Goal: Task Accomplishment & Management: Complete application form

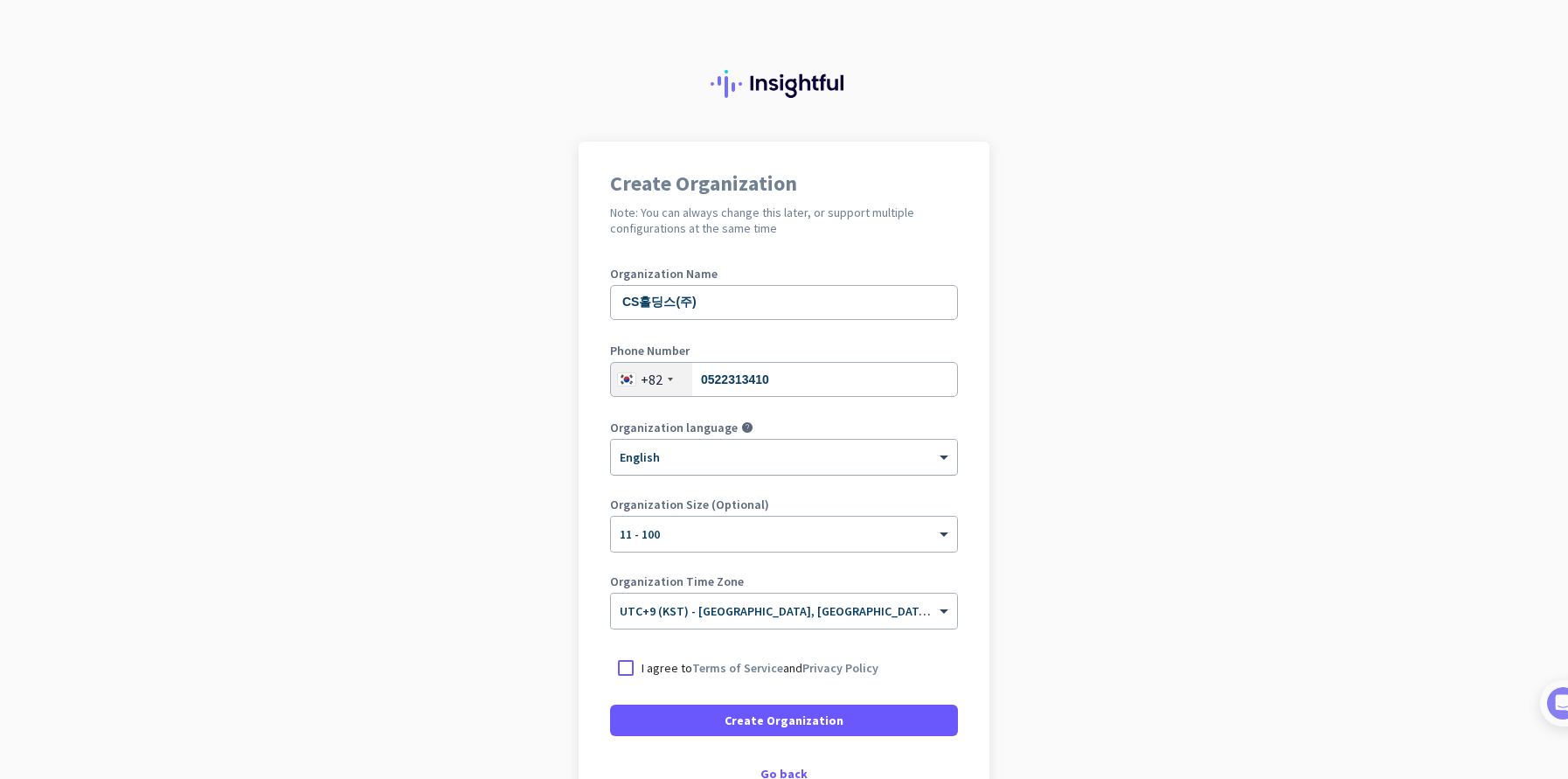
click at [717, 458] on div at bounding box center [784, 452] width 346 height 14
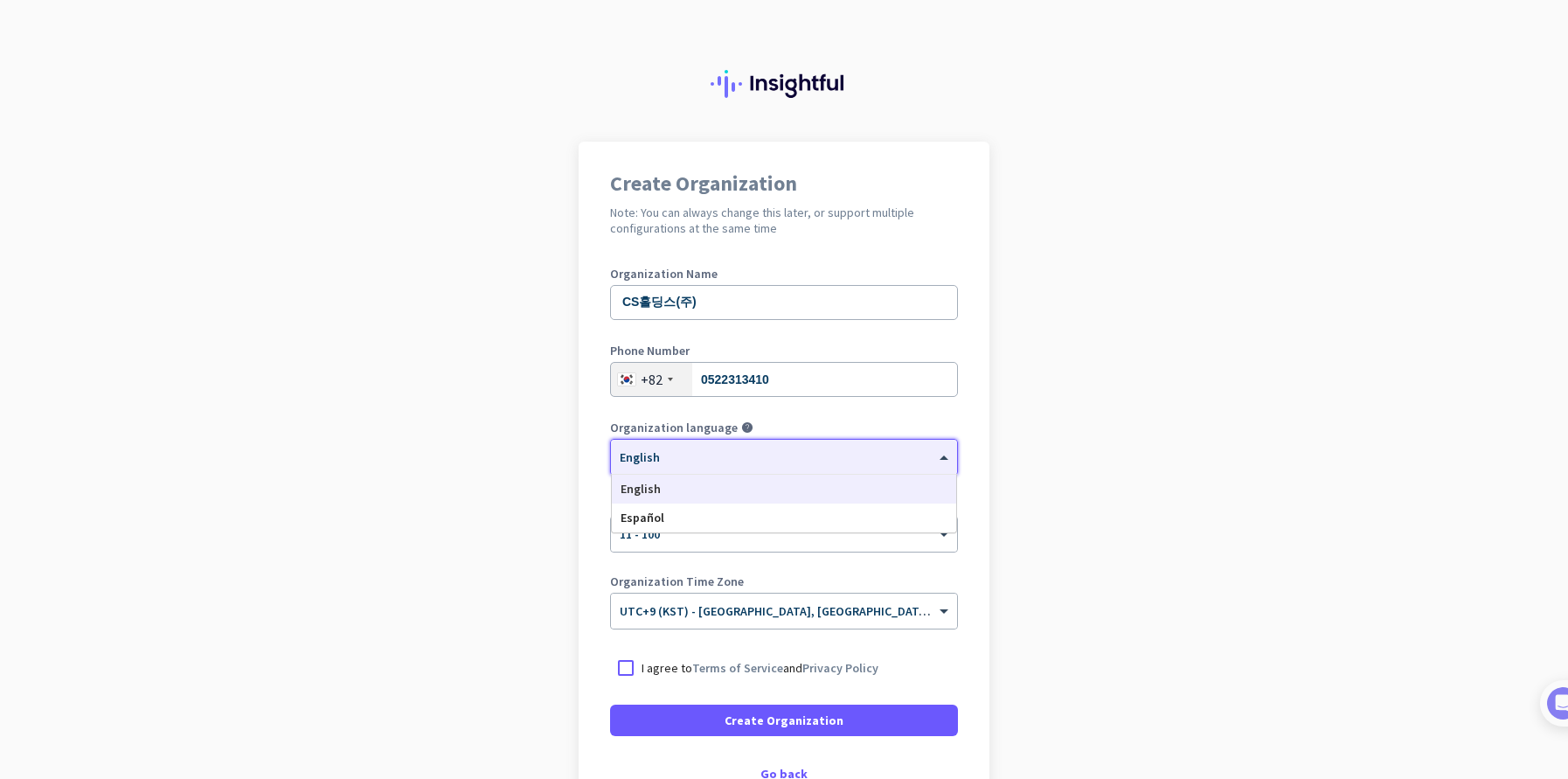
click at [688, 485] on div "English" at bounding box center [784, 490] width 344 height 29
click at [734, 619] on div "× UTC+9 ([GEOGRAPHIC_DATA]) - [GEOGRAPHIC_DATA], [GEOGRAPHIC_DATA], [GEOGRAPHIC…" at bounding box center [784, 611] width 346 height 35
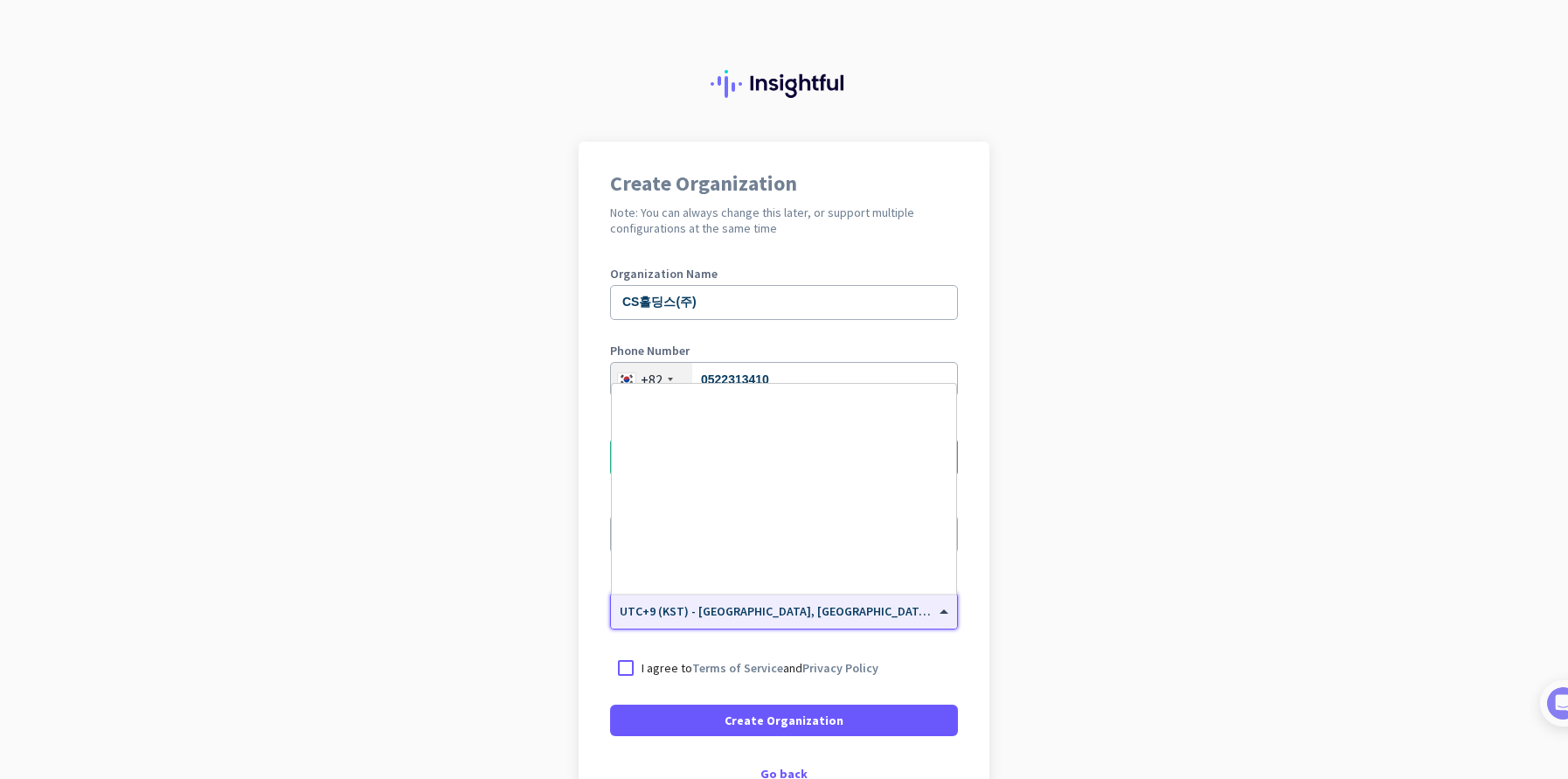
scroll to position [8081, 0]
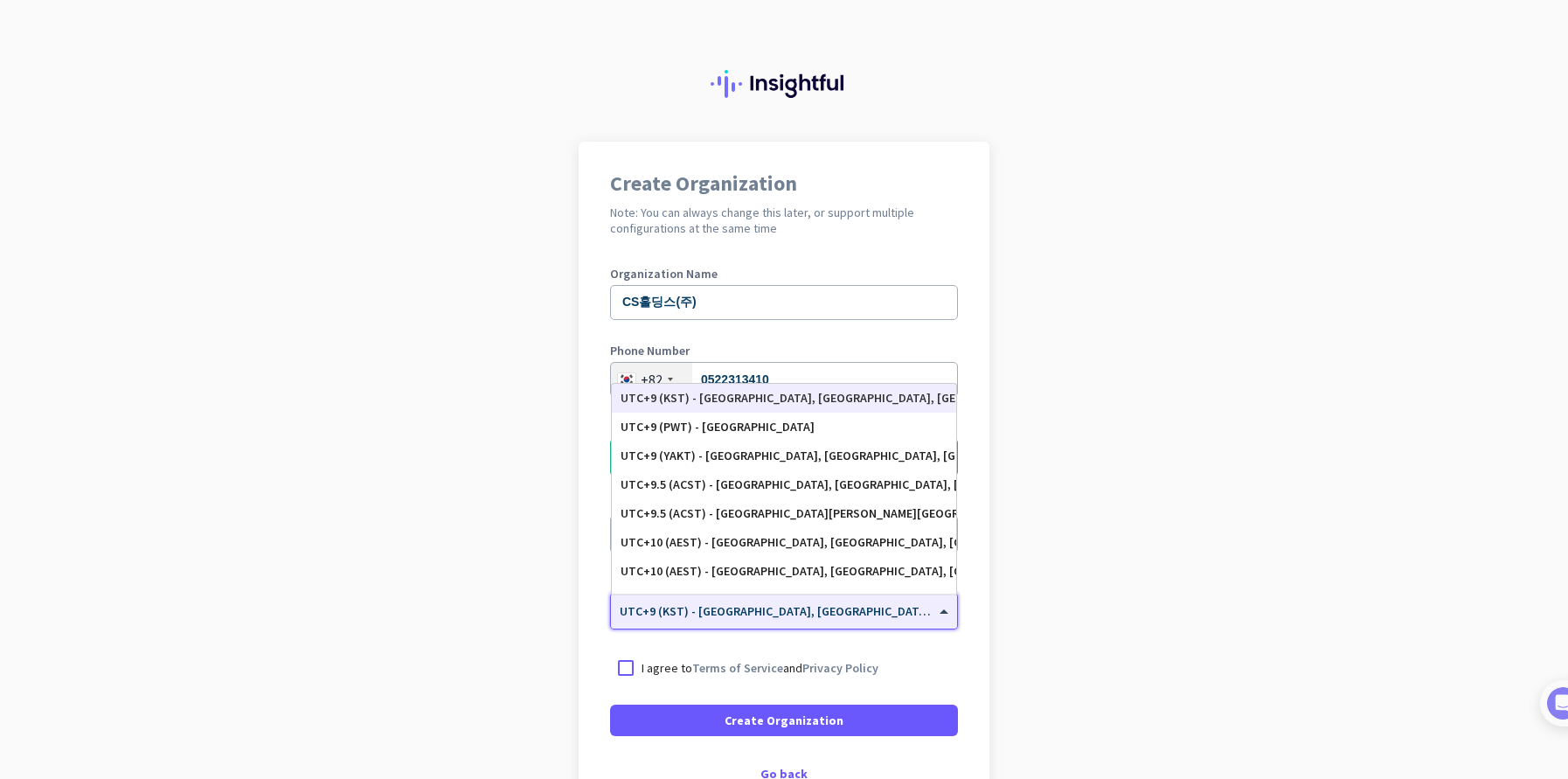
click at [733, 619] on div "× UTC+9 ([GEOGRAPHIC_DATA]) - [GEOGRAPHIC_DATA], [GEOGRAPHIC_DATA], [GEOGRAPHIC…" at bounding box center [784, 611] width 346 height 35
click at [1162, 609] on app-onboarding-organization "Create Organization Note: You can always change this later, or support multiple…" at bounding box center [784, 520] width 1568 height 757
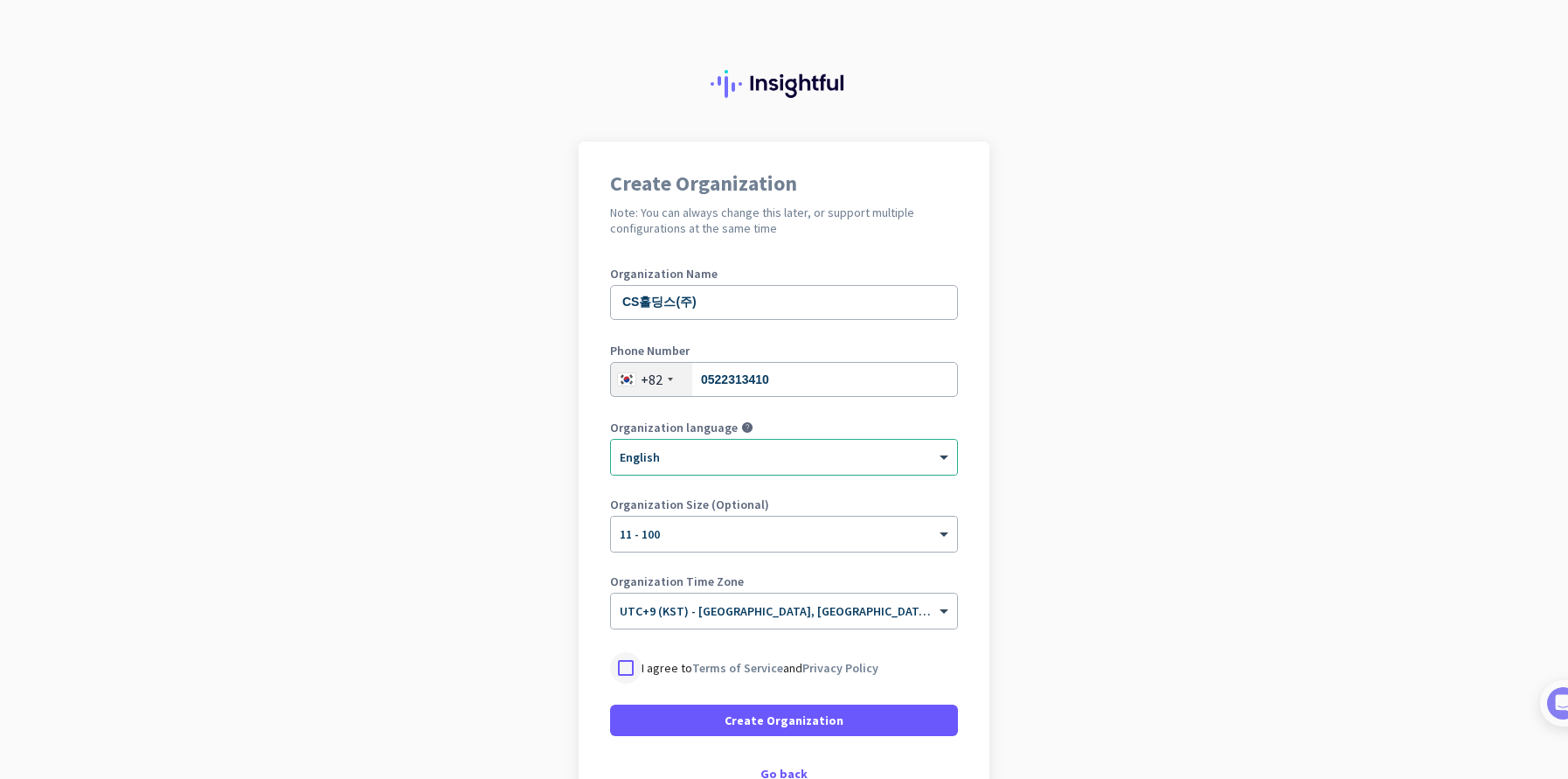
click at [623, 670] on div at bounding box center [625, 668] width 32 height 32
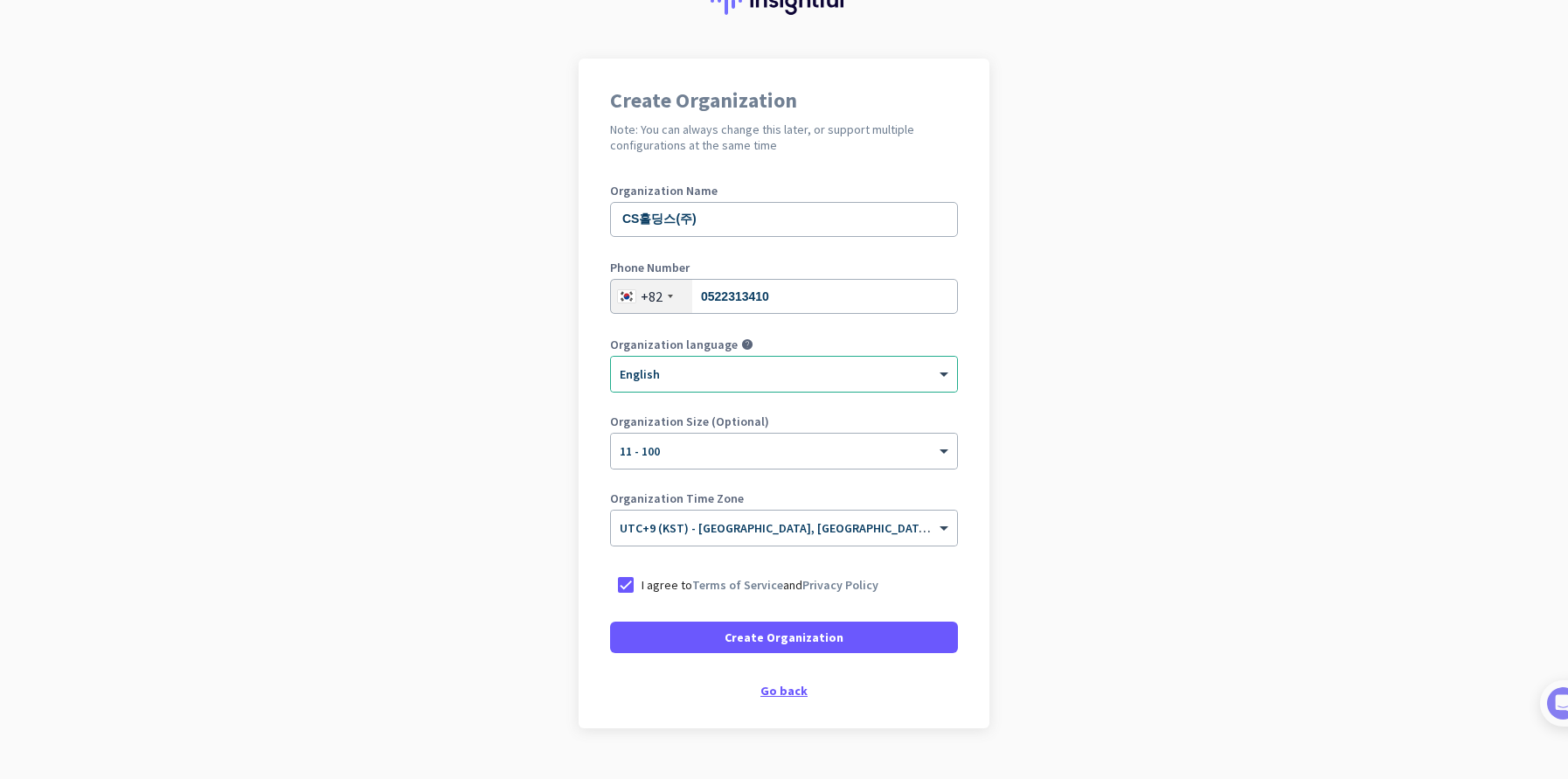
scroll to position [120, 0]
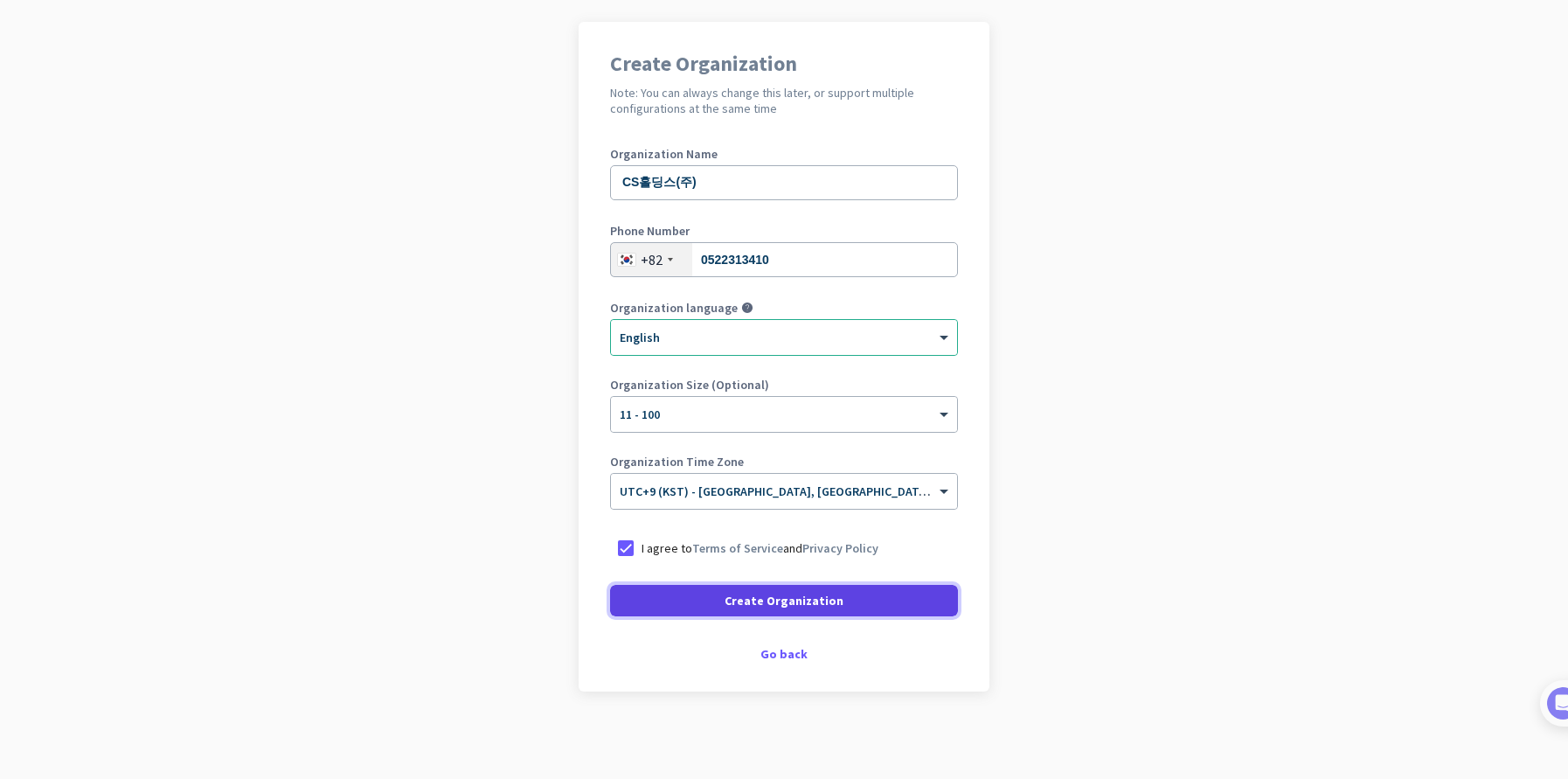
click at [801, 598] on span "Create Organization" at bounding box center [784, 600] width 119 height 17
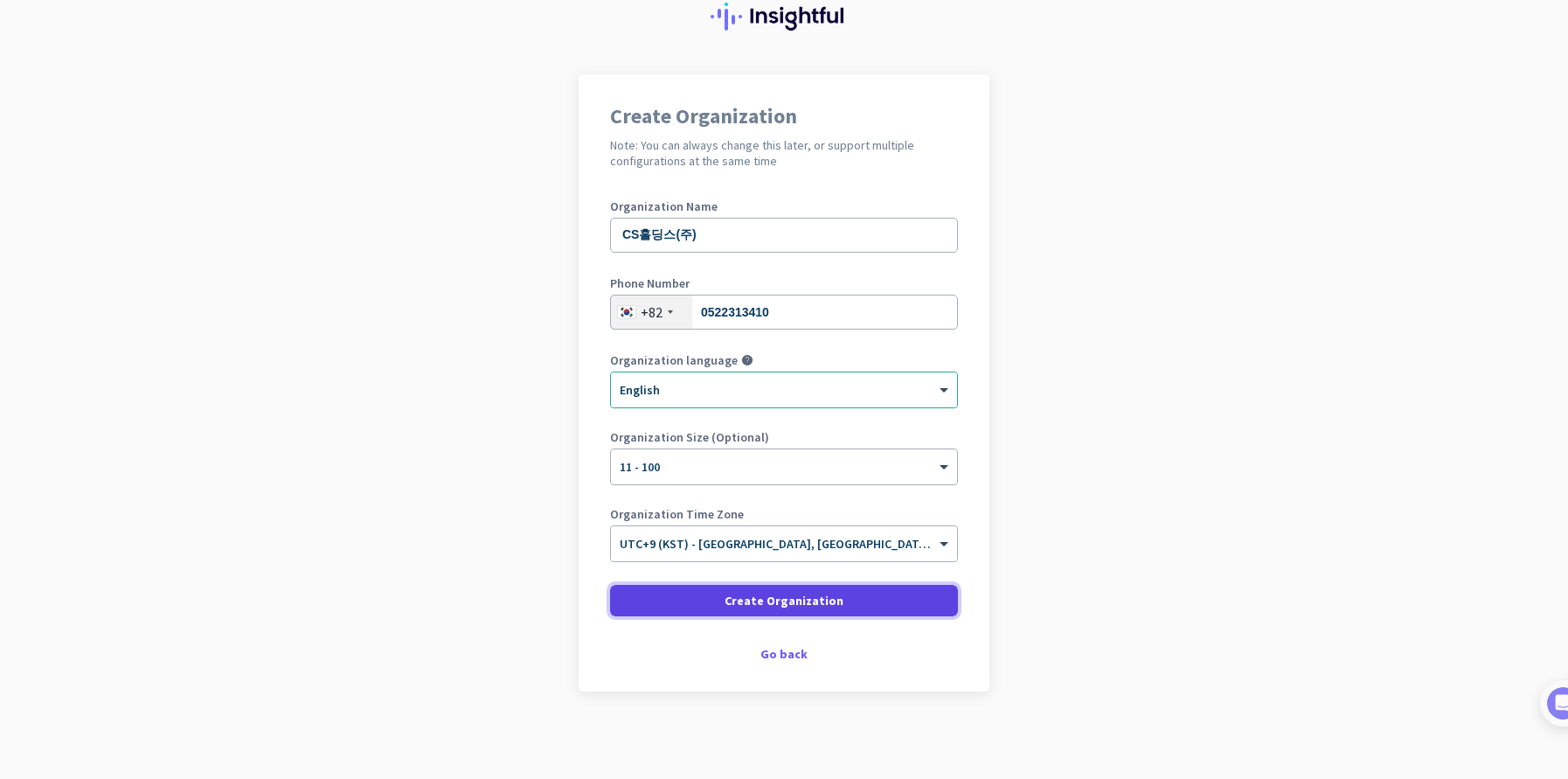
scroll to position [68, 0]
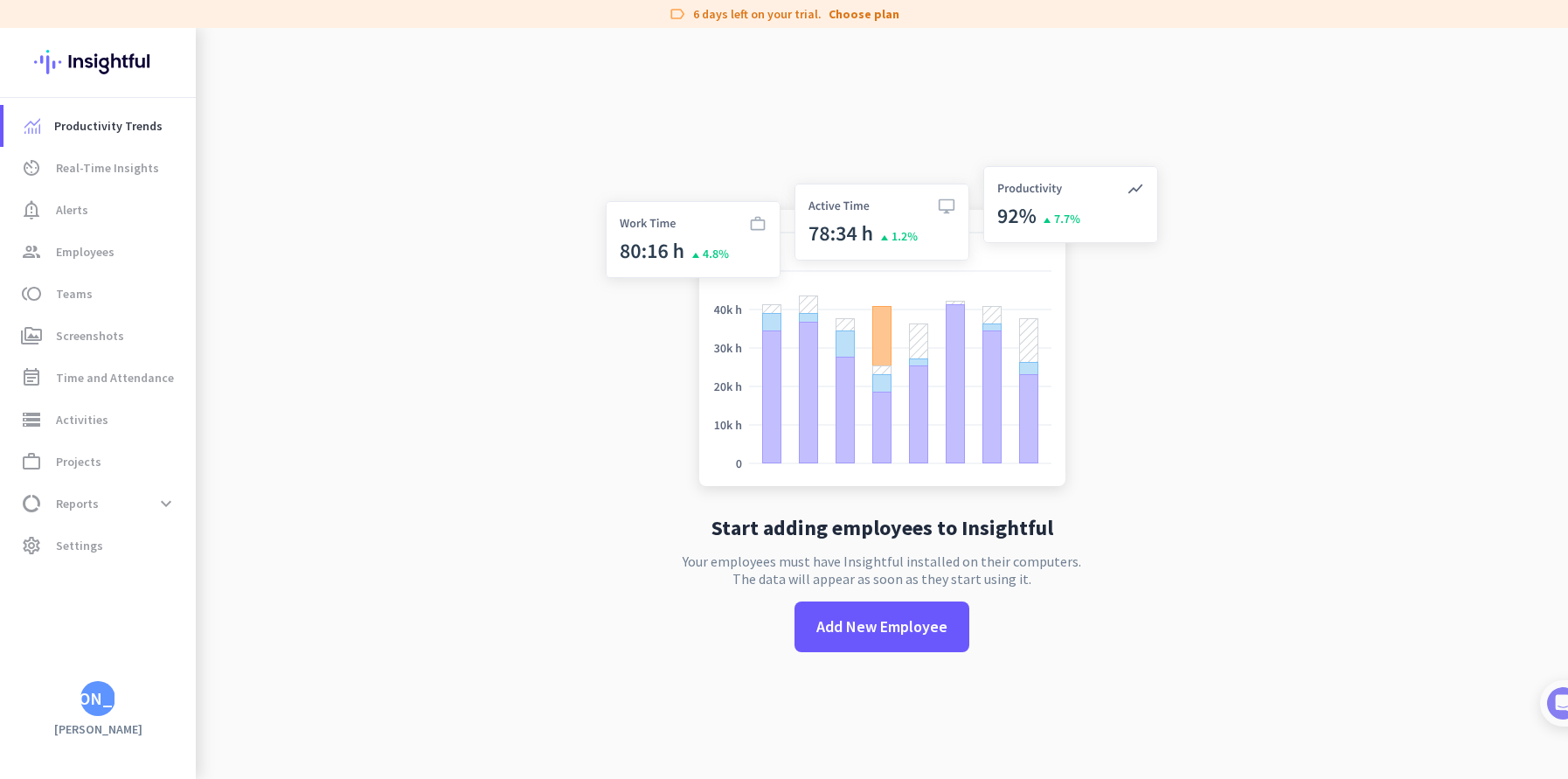
click at [510, 511] on app-no-employees "Start adding employees to Insightful Your employees must have Insightful instal…" at bounding box center [881, 417] width 1372 height 779
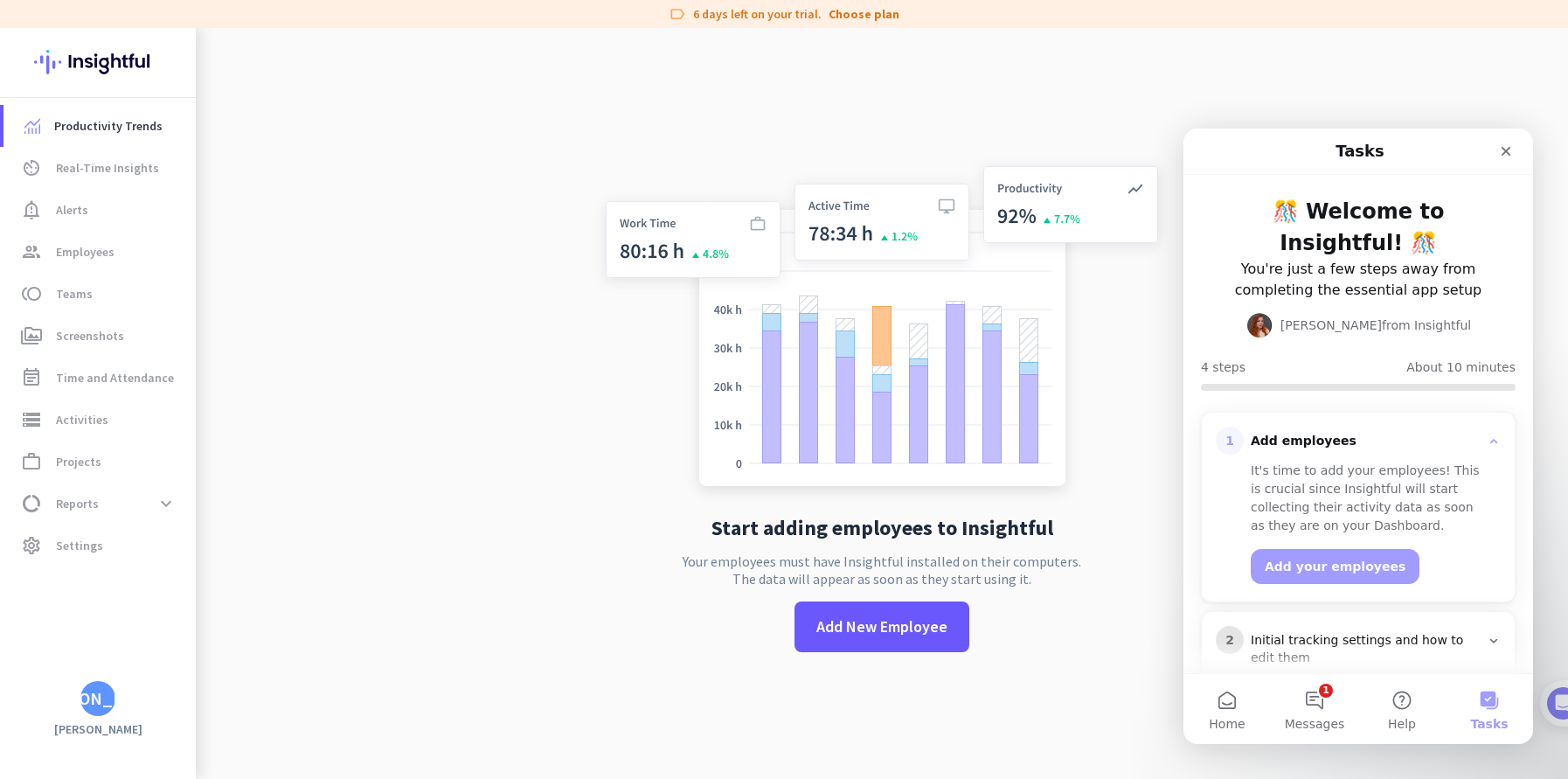
click at [1089, 83] on div "Start adding employees to Insightful Your employees must have Insightful instal…" at bounding box center [882, 417] width 579 height 779
click at [117, 179] on link "av_timer Real-Time Insights" at bounding box center [99, 168] width 192 height 42
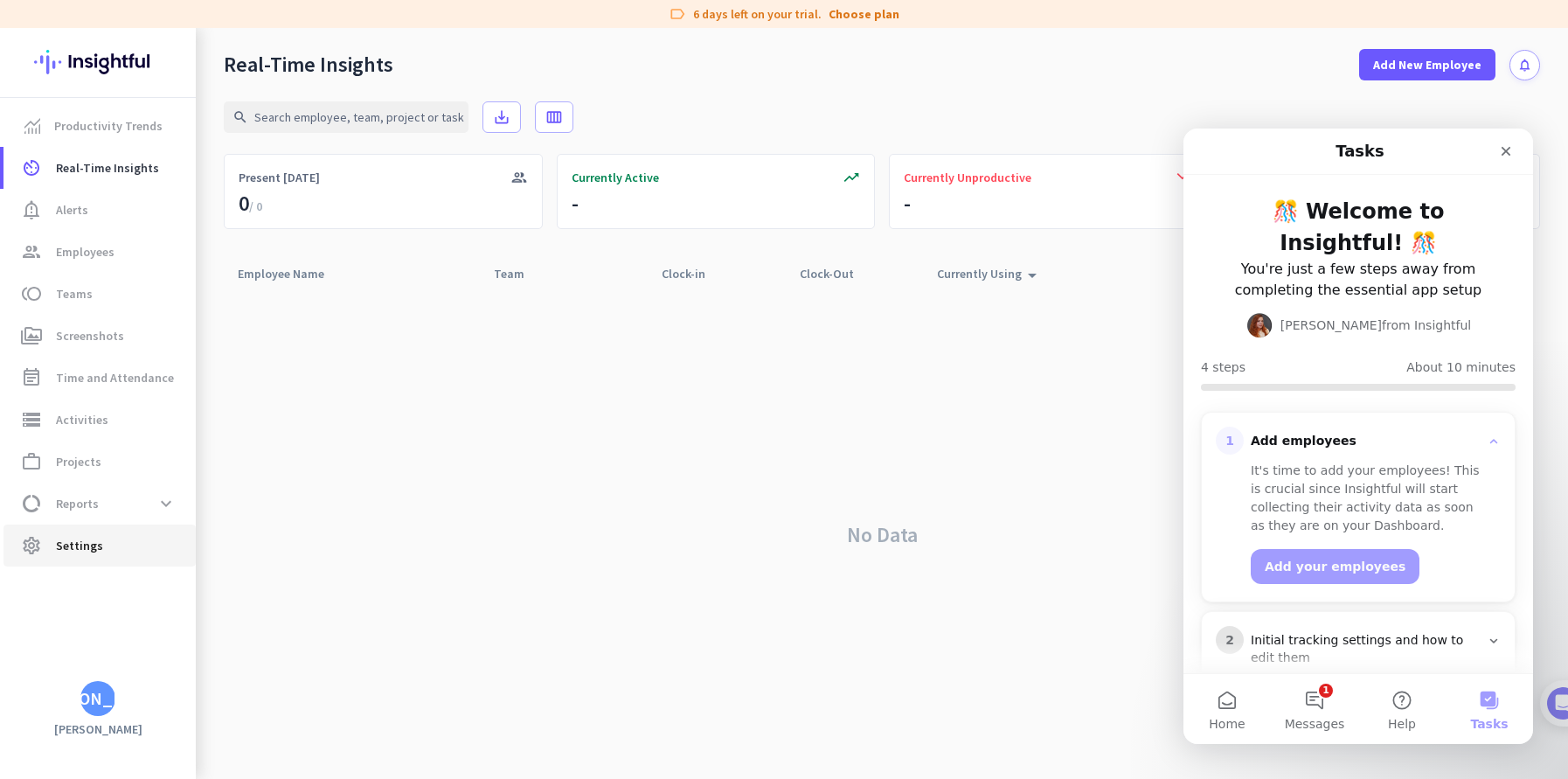
click at [76, 547] on span "Settings" at bounding box center [79, 545] width 47 height 21
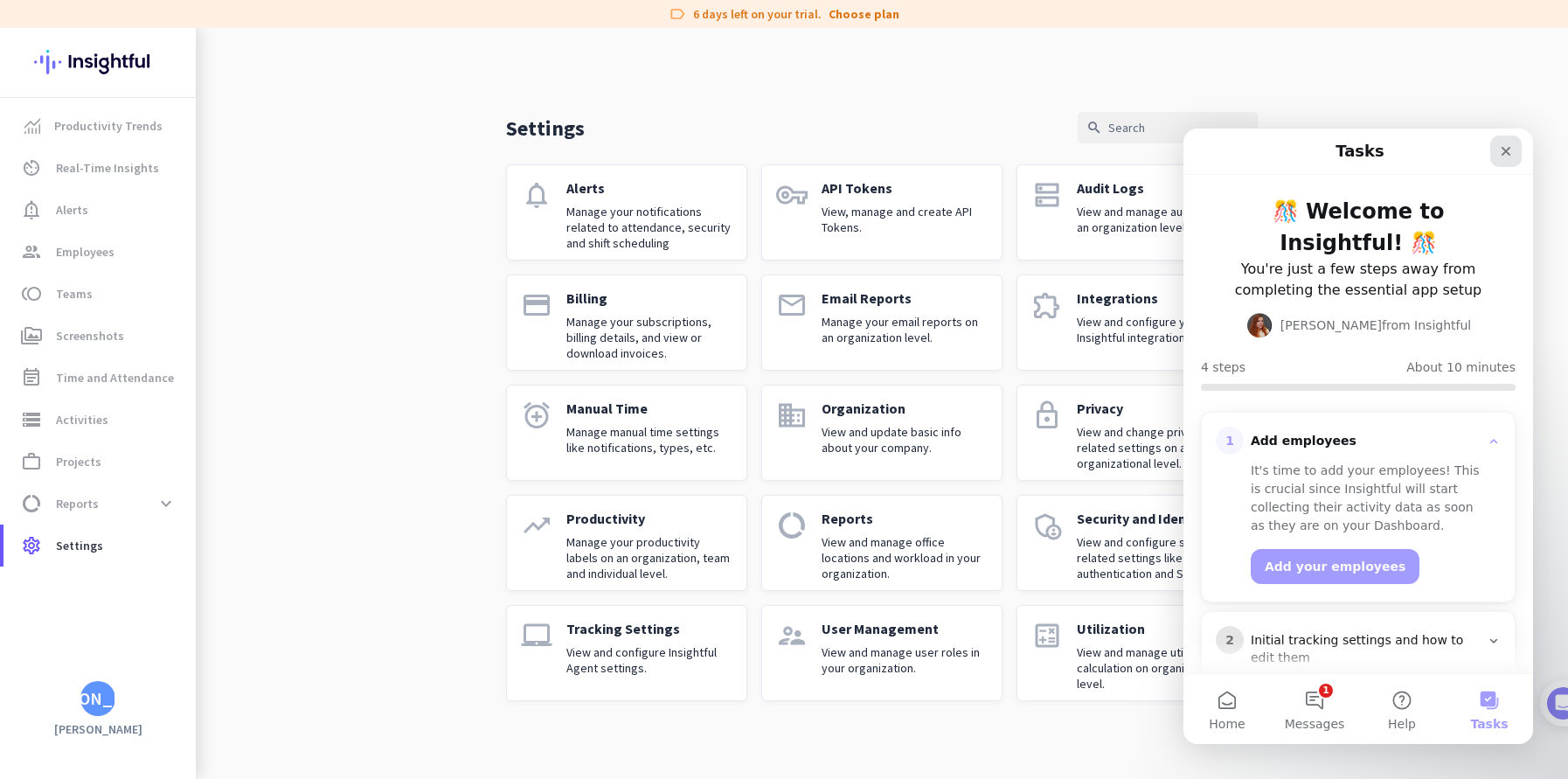
click at [1504, 149] on icon "Close" at bounding box center [1506, 151] width 10 height 10
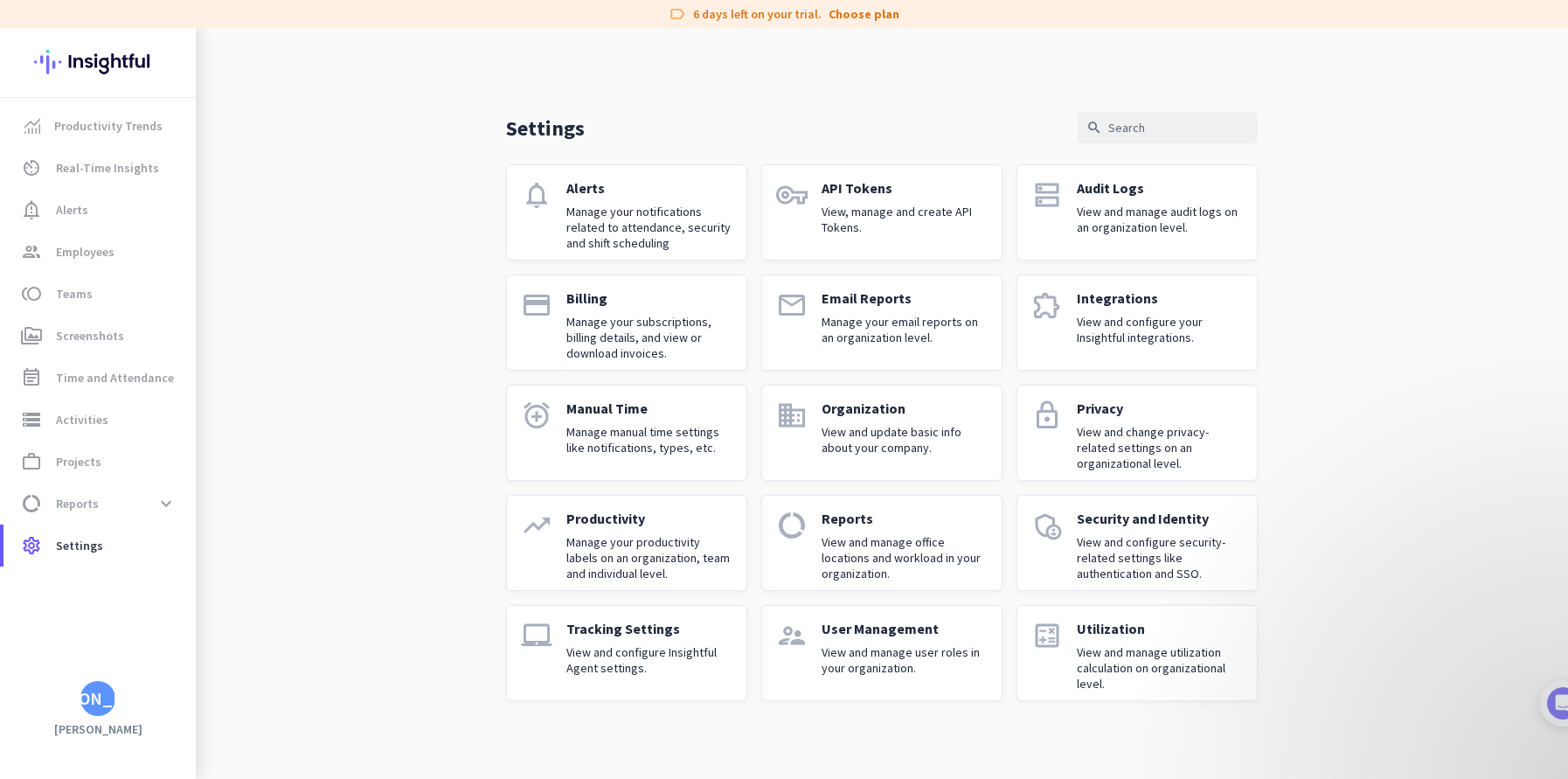
click at [1372, 377] on div "Settings search notifications Alerts Manage your notifications related to atten…" at bounding box center [881, 379] width 1372 height 701
click at [677, 663] on p "View and configure Insightful Agent settings." at bounding box center [650, 660] width 166 height 32
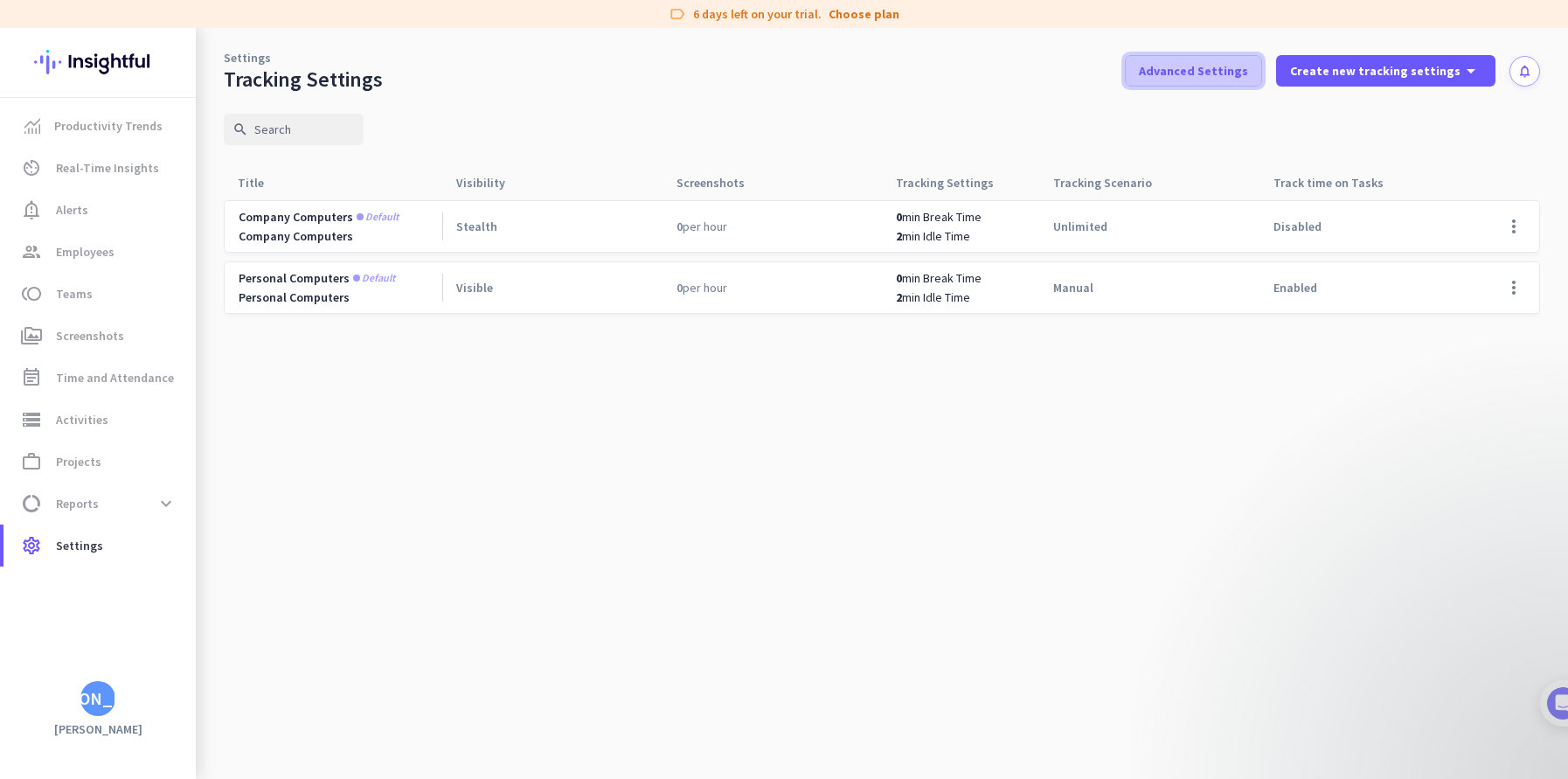
click at [1237, 73] on span "Advanced Settings" at bounding box center [1193, 70] width 109 height 17
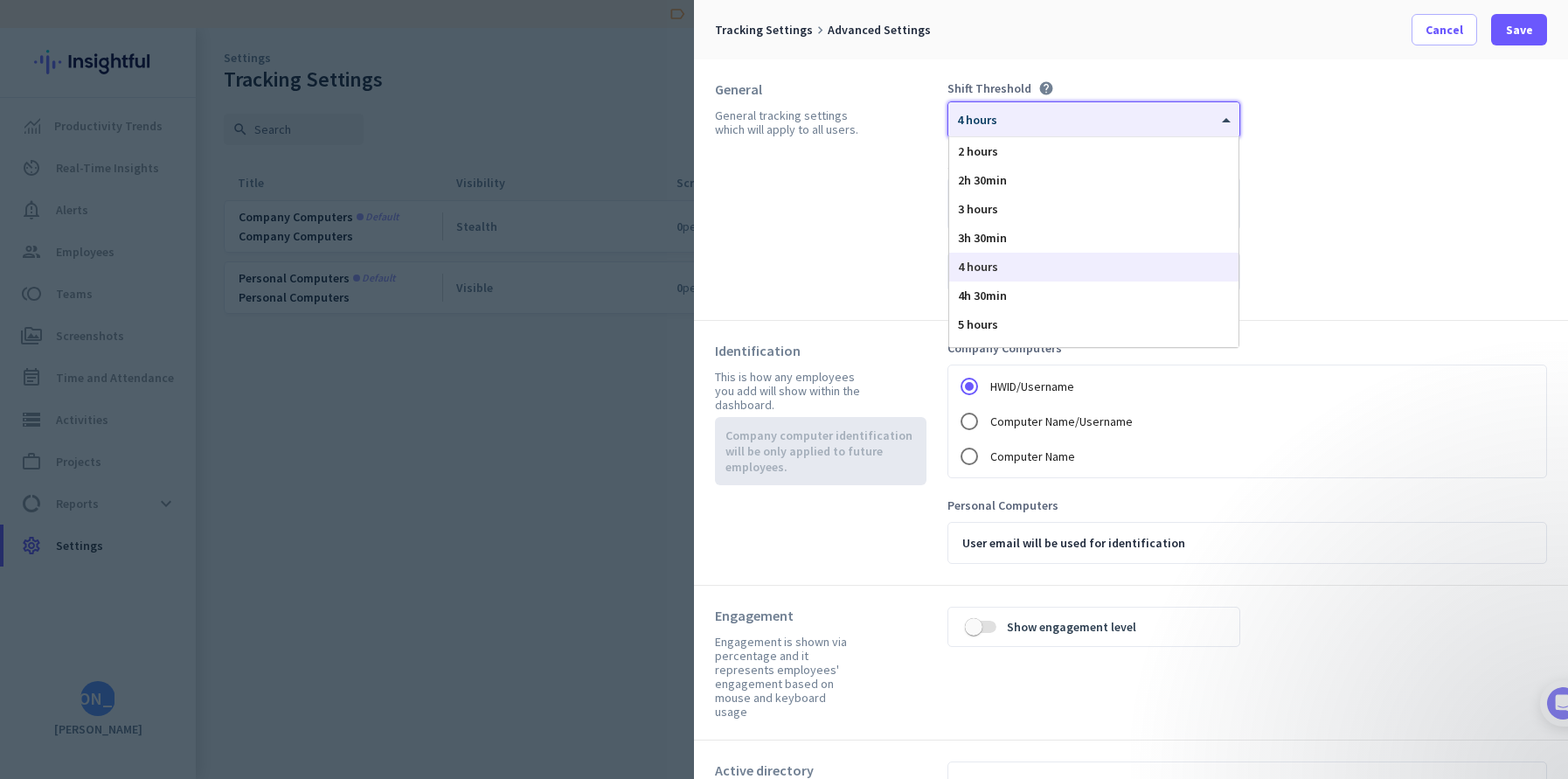
click at [1038, 112] on div at bounding box center [1093, 114] width 291 height 14
click at [1414, 232] on div "Shift Threshold help × 4 hours 2 hours 2h 30min 3 hours 3h 30min 4 hours 4h 30m…" at bounding box center [1247, 189] width 599 height 219
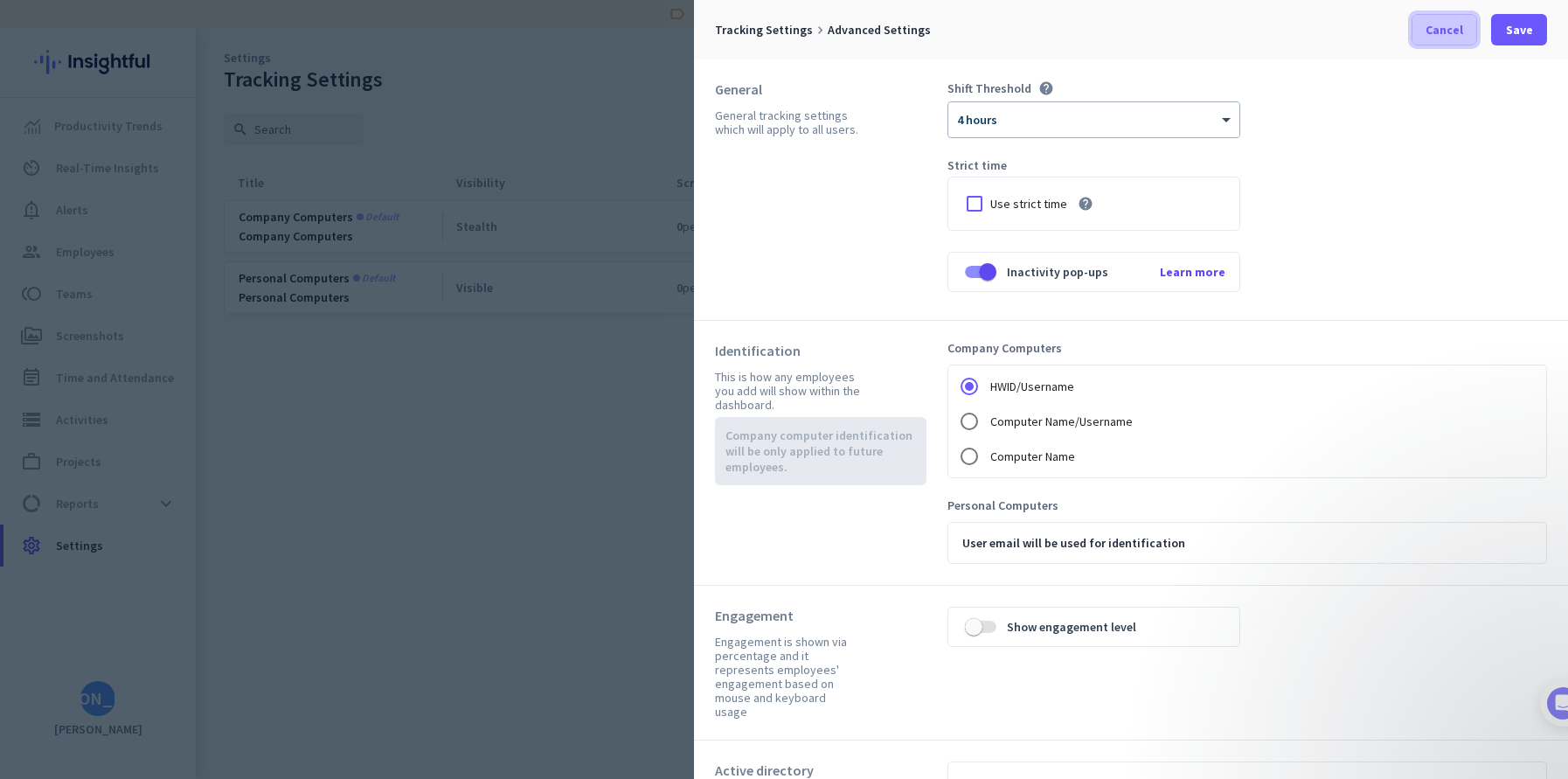
click at [1455, 30] on span "Cancel" at bounding box center [1445, 29] width 38 height 17
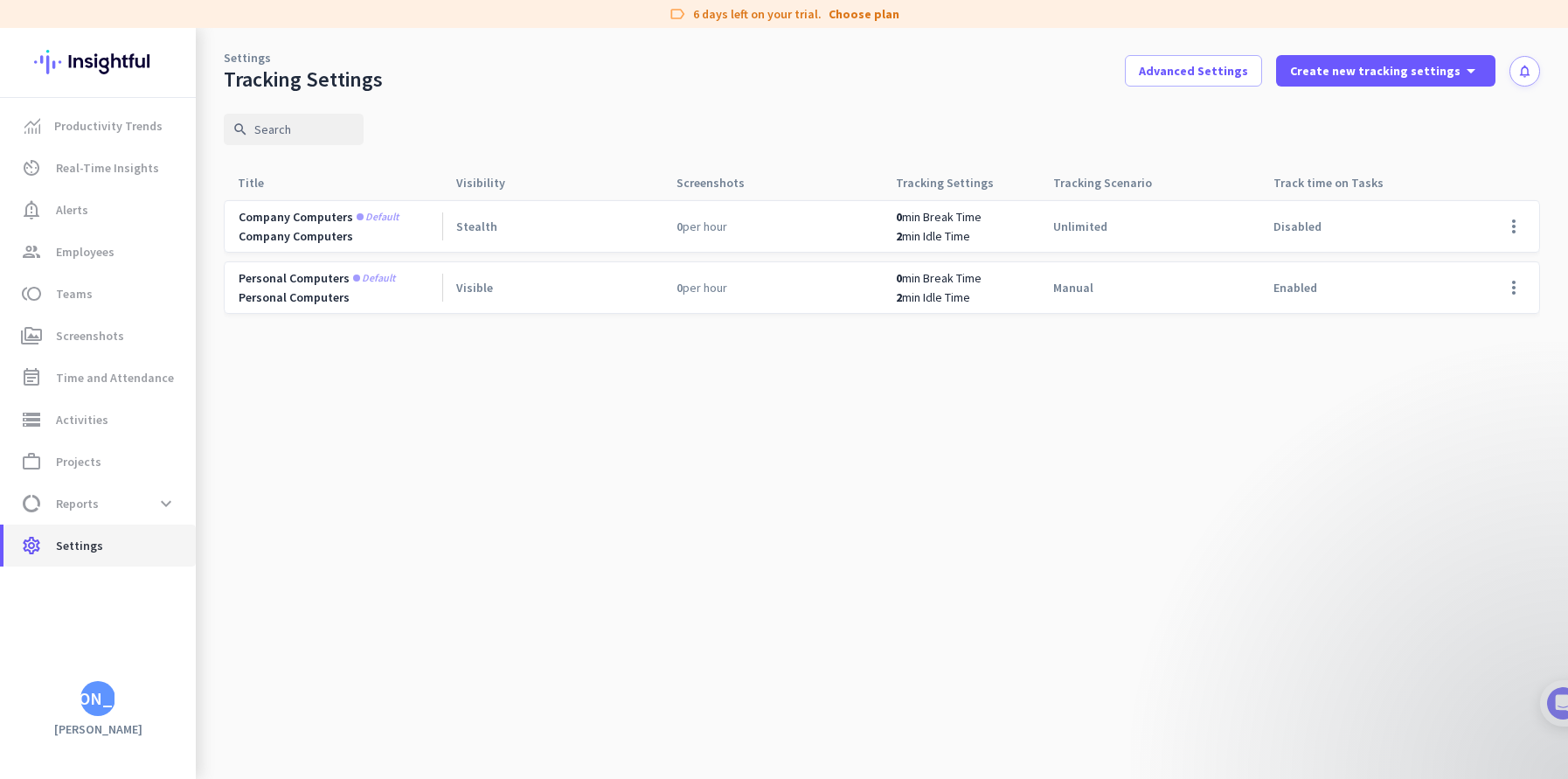
click at [80, 556] on link "settings Settings" at bounding box center [99, 545] width 192 height 42
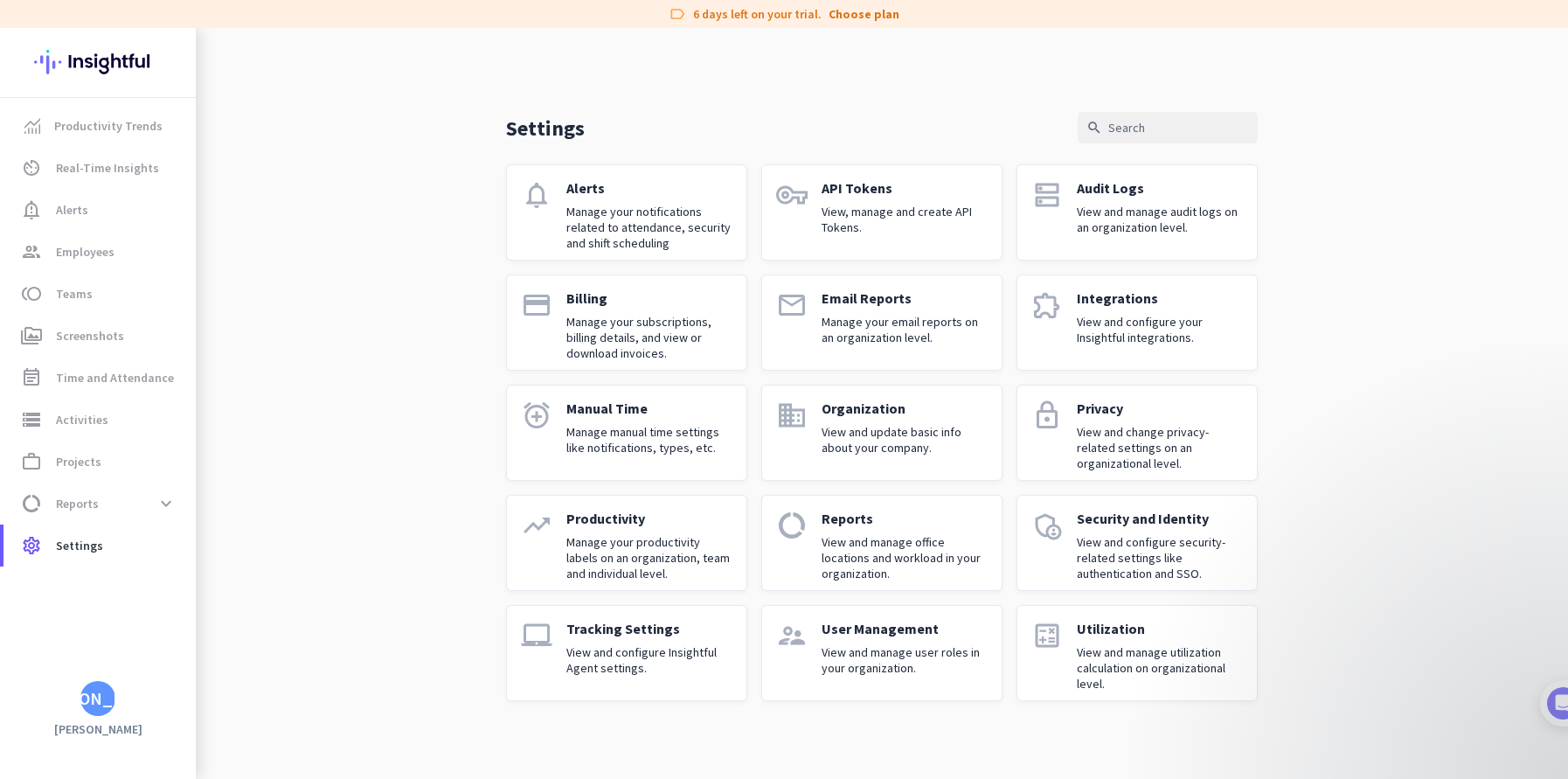
click at [913, 660] on p "View and manage user roles in your organization." at bounding box center [905, 660] width 166 height 32
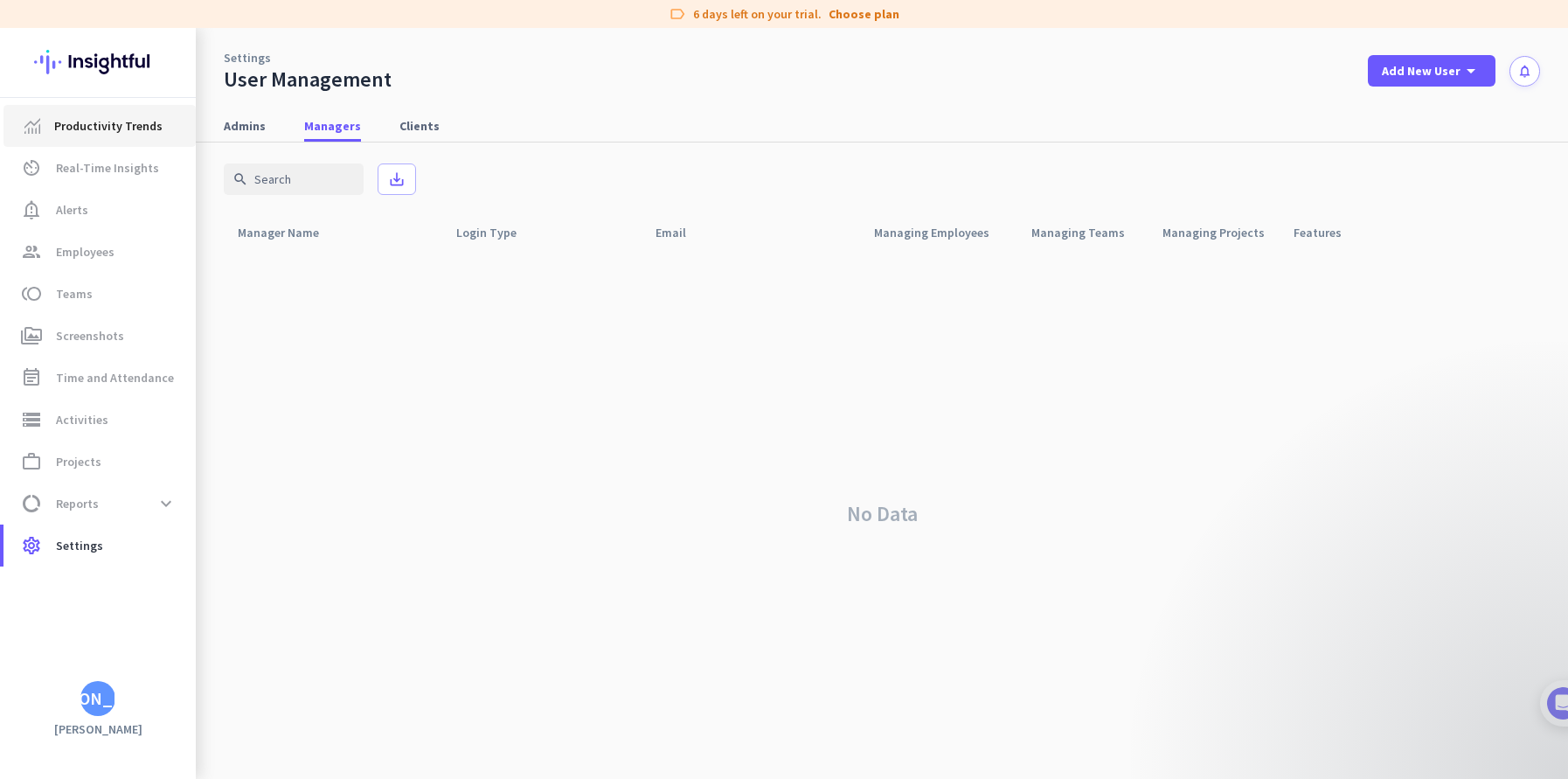
click at [123, 132] on span "Productivity Trends" at bounding box center [108, 125] width 108 height 21
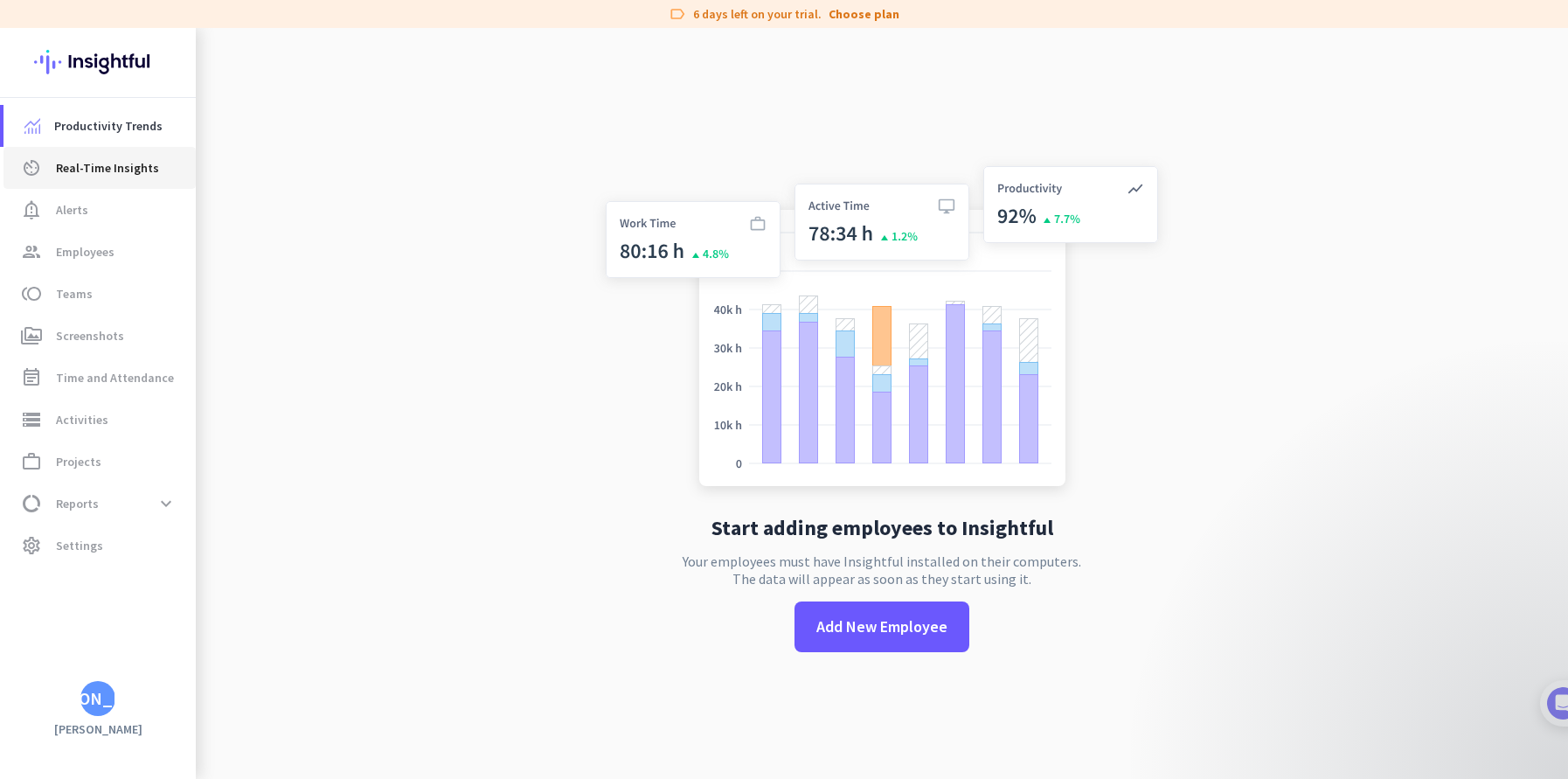
click at [136, 160] on span "Real-Time Insights" at bounding box center [107, 168] width 103 height 21
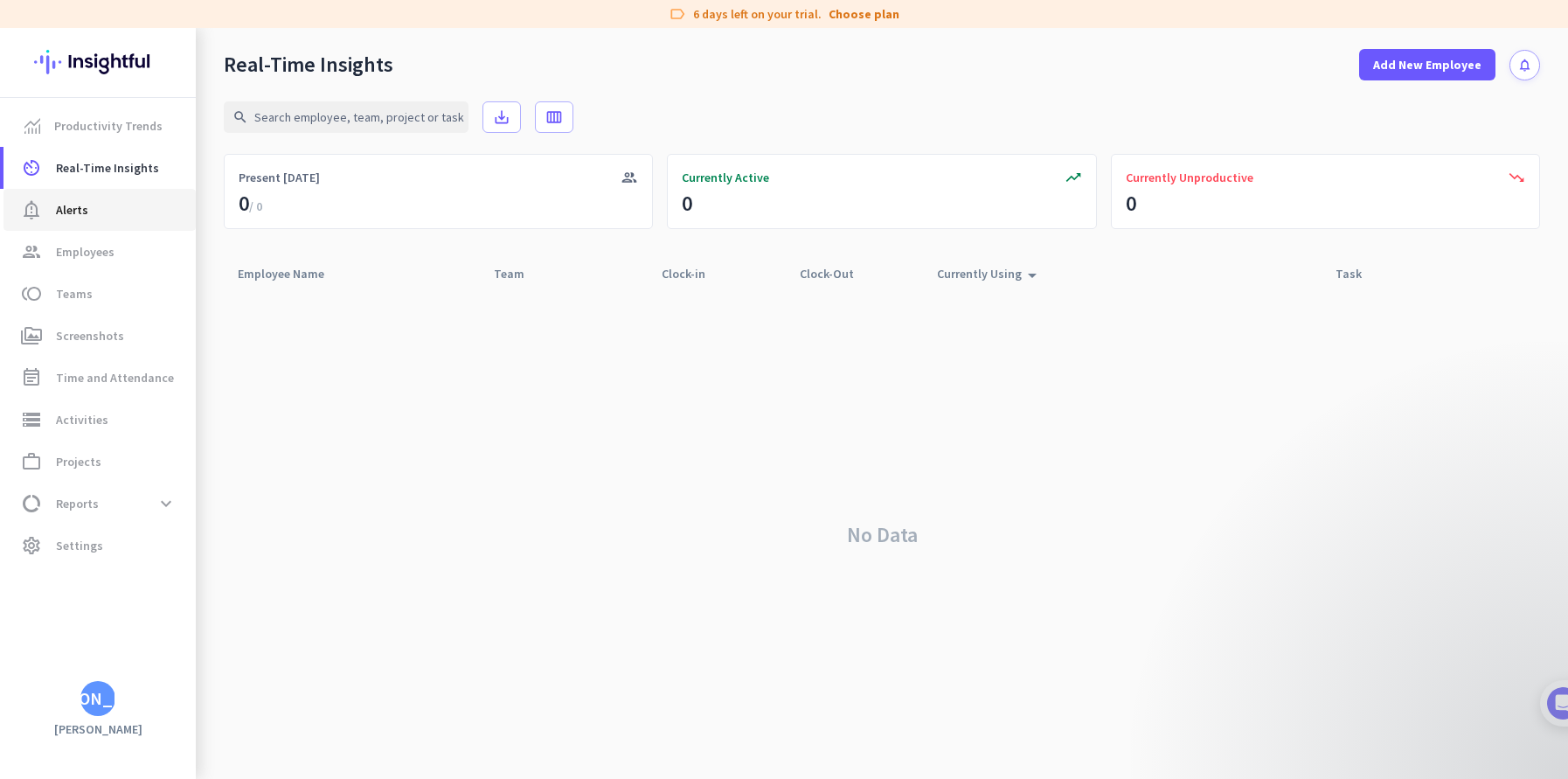
click at [81, 216] on span "Alerts" at bounding box center [72, 209] width 32 height 21
click at [83, 253] on span "Employees" at bounding box center [85, 252] width 59 height 21
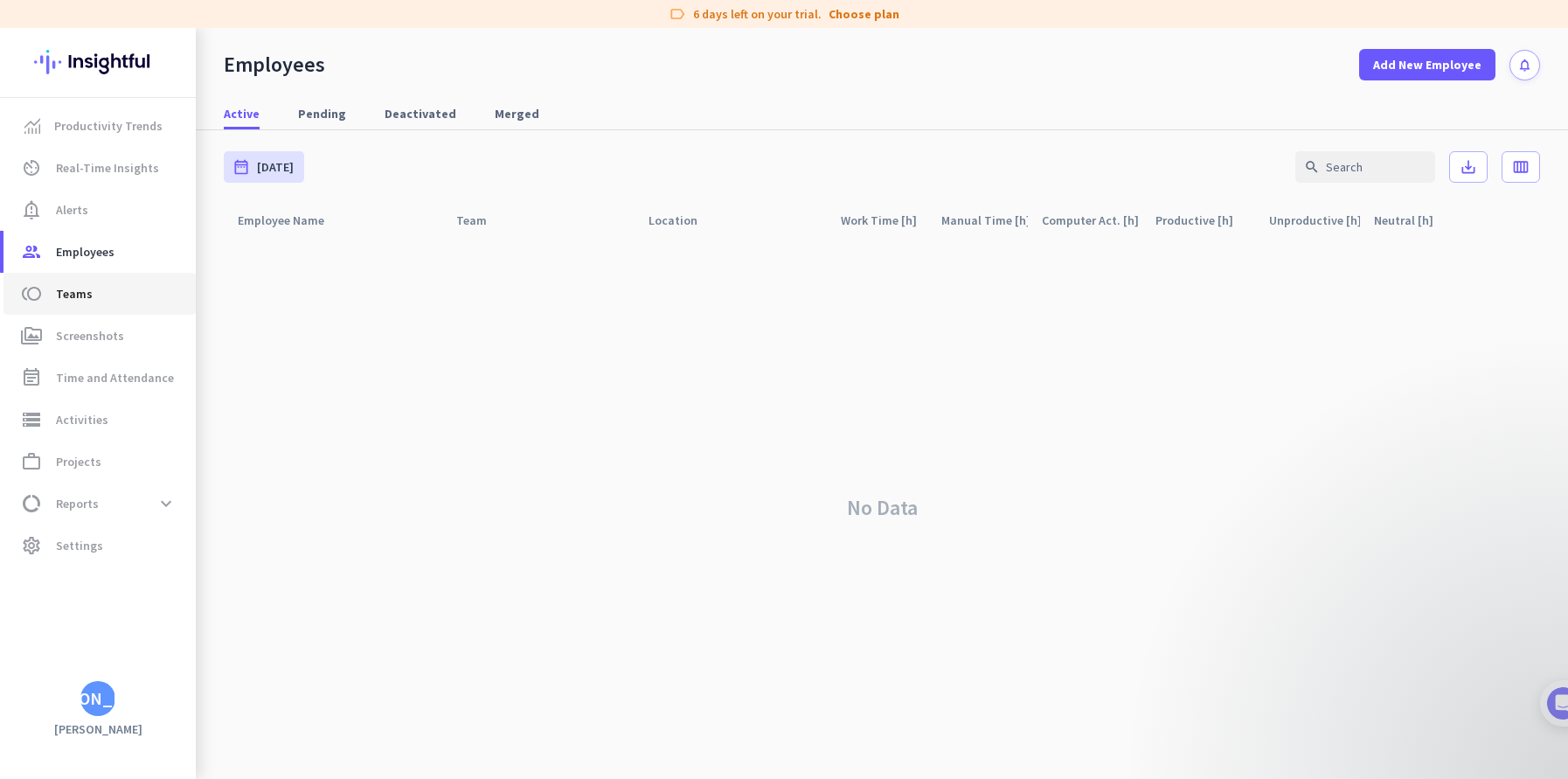
click at [71, 297] on span "Teams" at bounding box center [74, 293] width 37 height 21
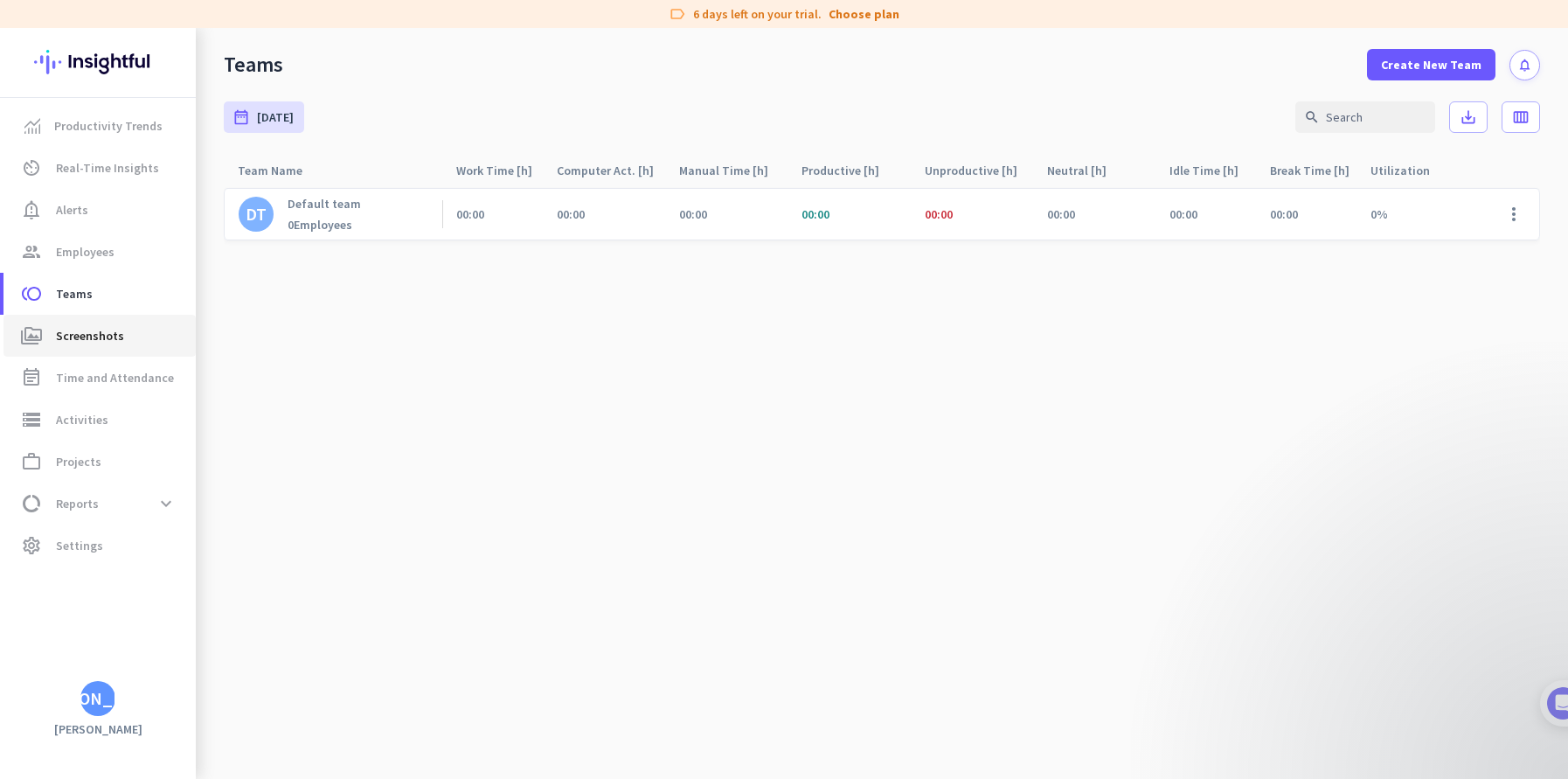
click at [62, 335] on span "Screenshots" at bounding box center [90, 335] width 68 height 21
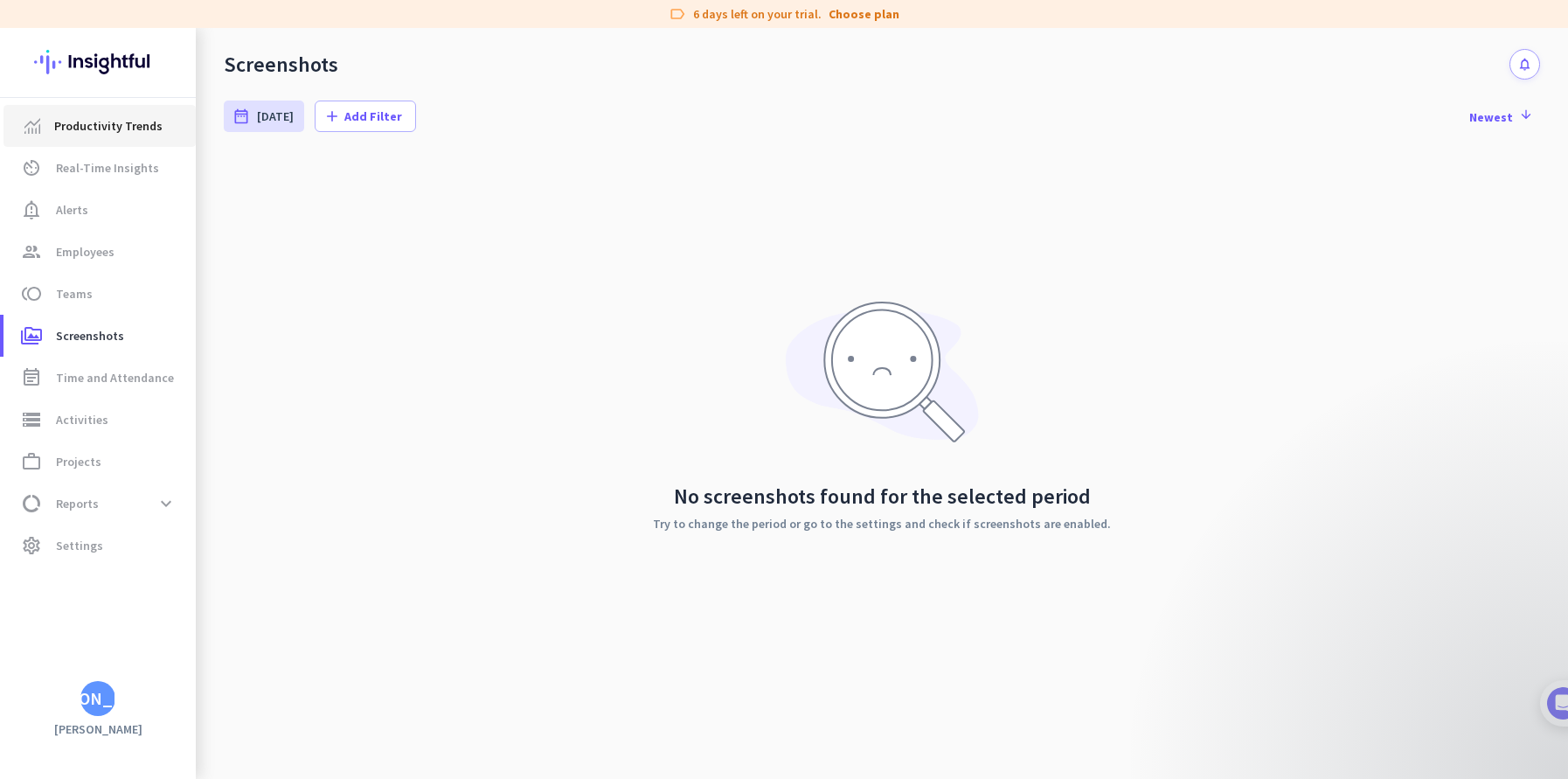
click at [126, 132] on span "Productivity Trends" at bounding box center [108, 125] width 108 height 21
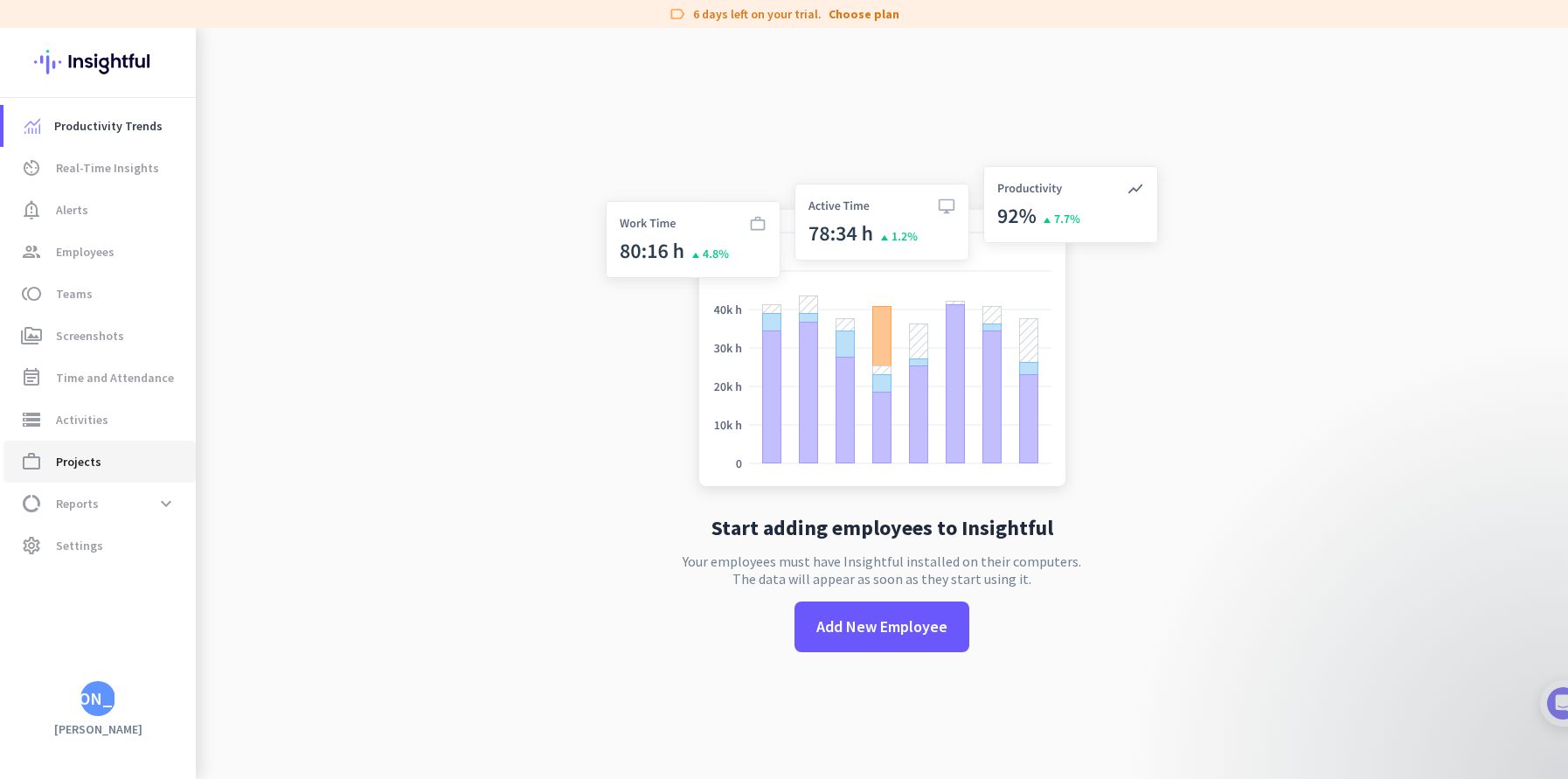
click at [75, 464] on span "Projects" at bounding box center [78, 462] width 45 height 21
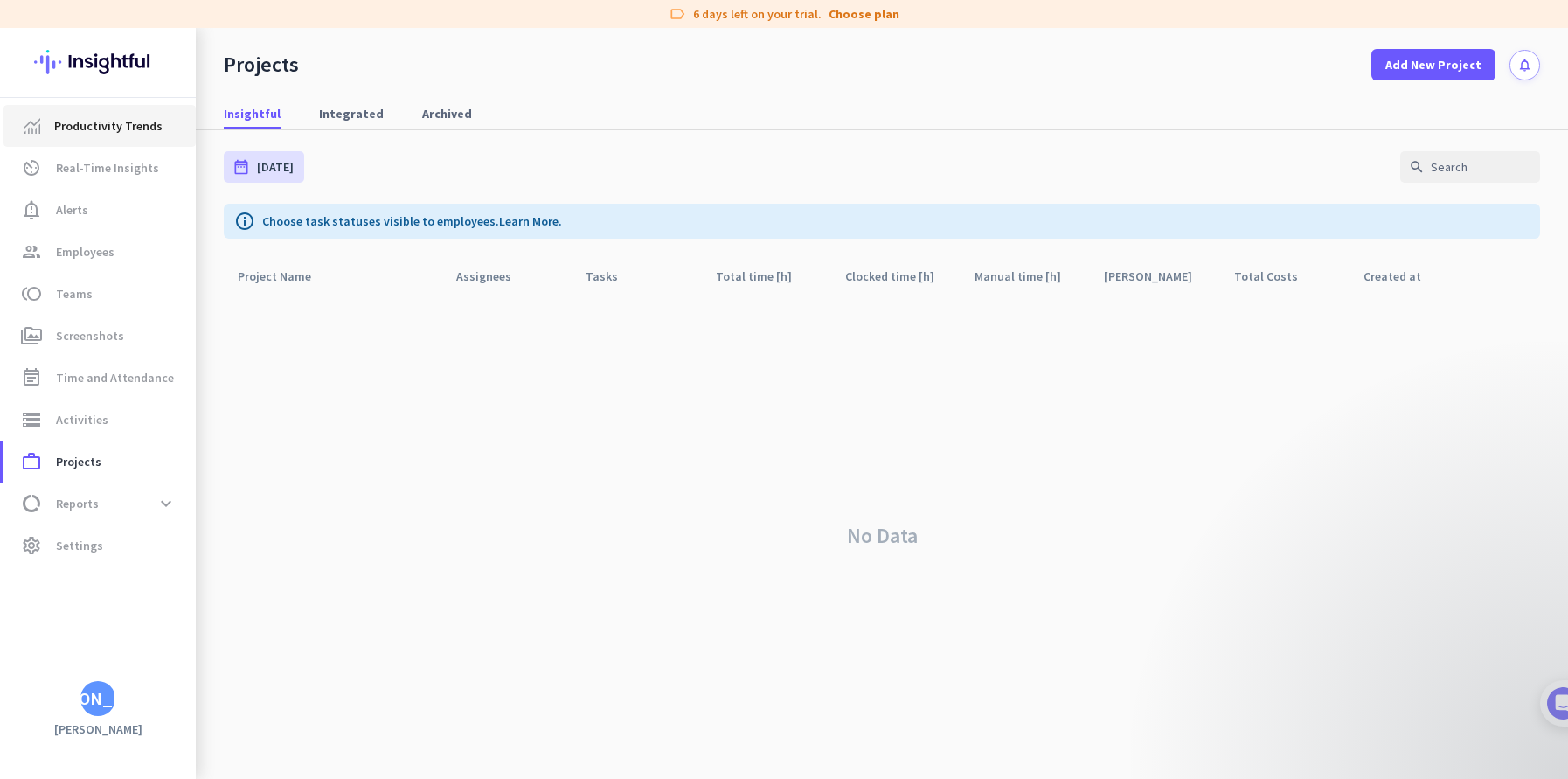
click at [116, 123] on span "Productivity Trends" at bounding box center [108, 125] width 108 height 21
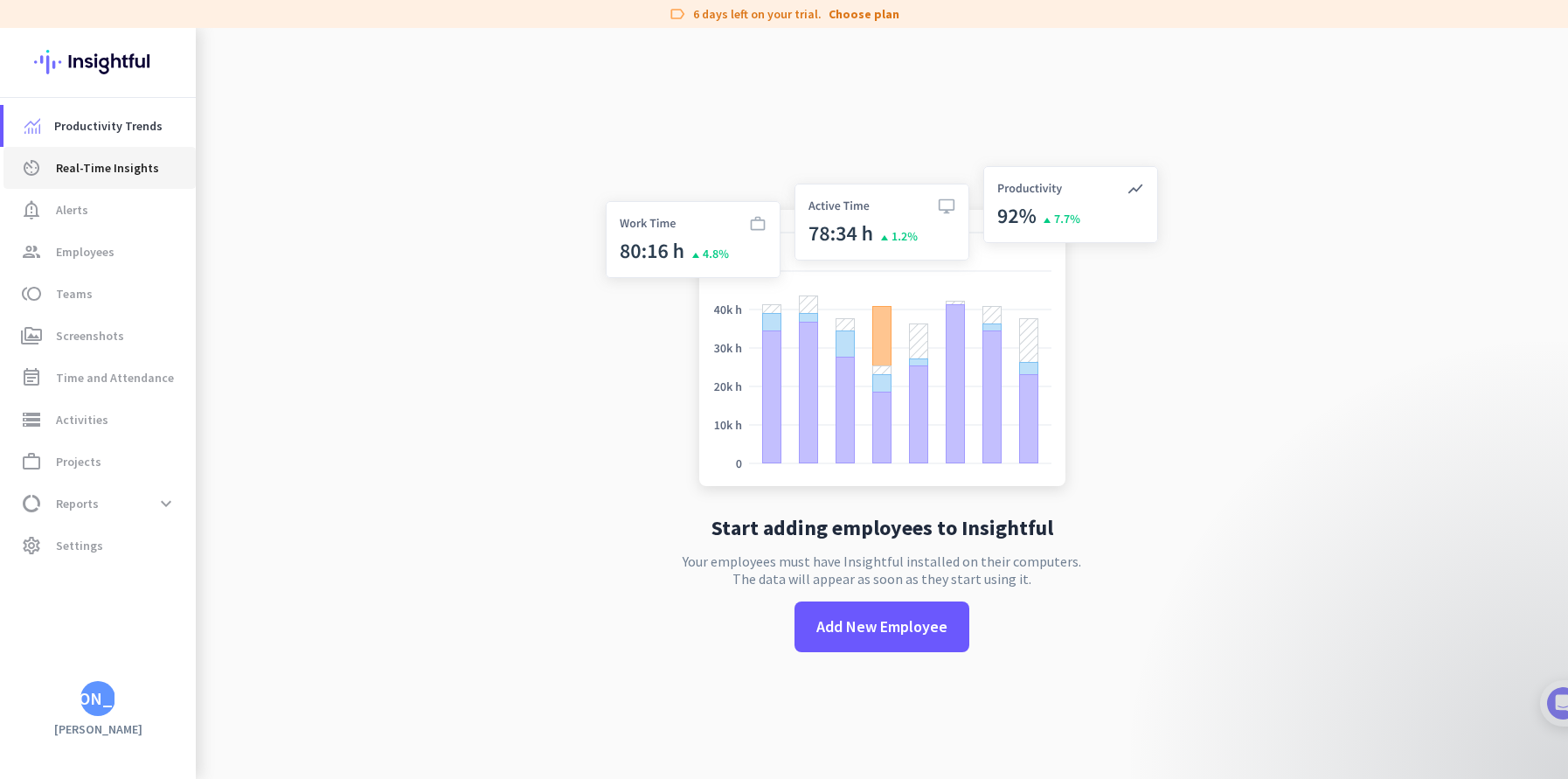
click at [124, 158] on span "Real-Time Insights" at bounding box center [107, 168] width 103 height 21
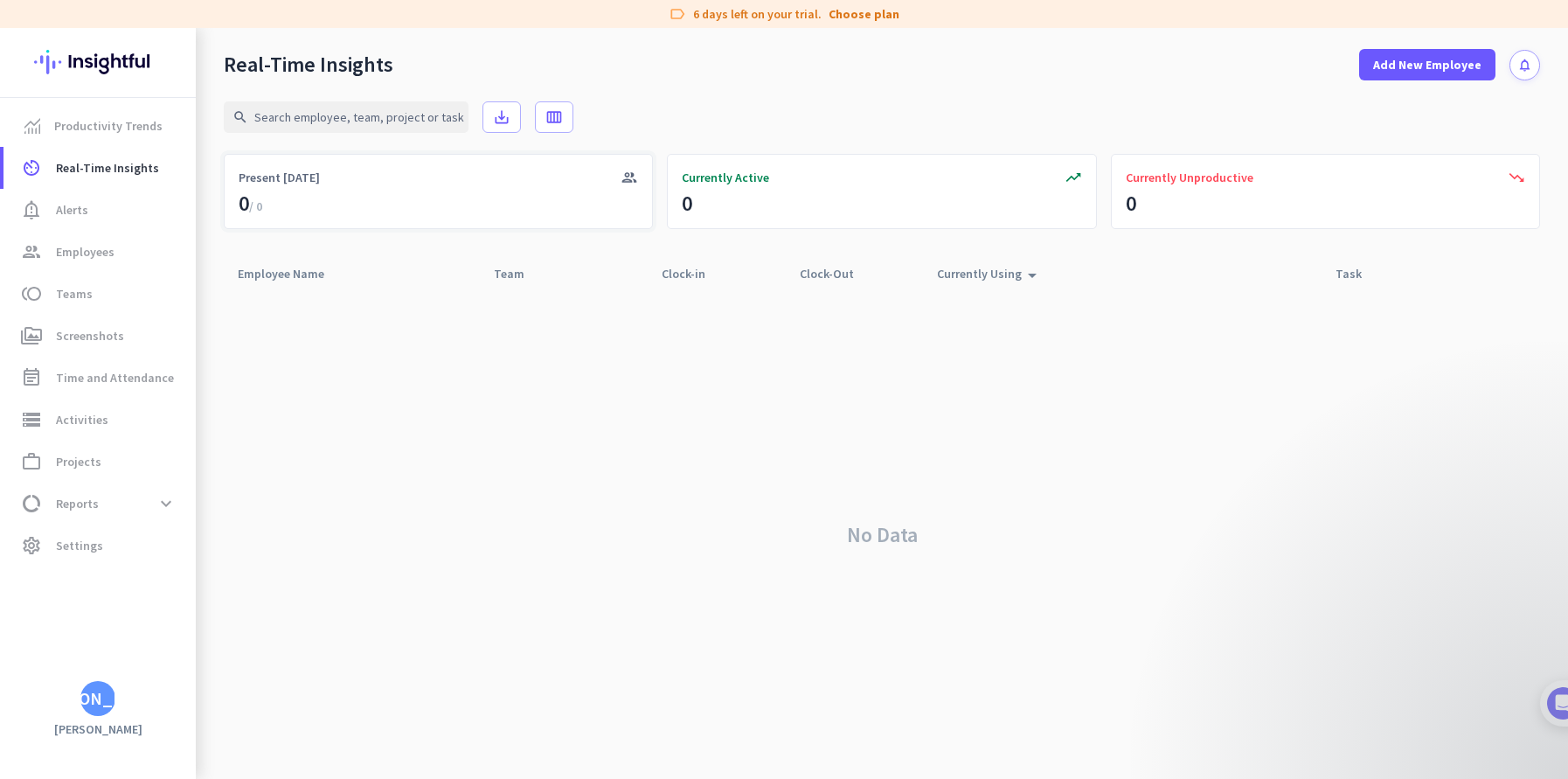
click at [347, 202] on div "group Present [DATE] 0 / 0" at bounding box center [438, 191] width 429 height 75
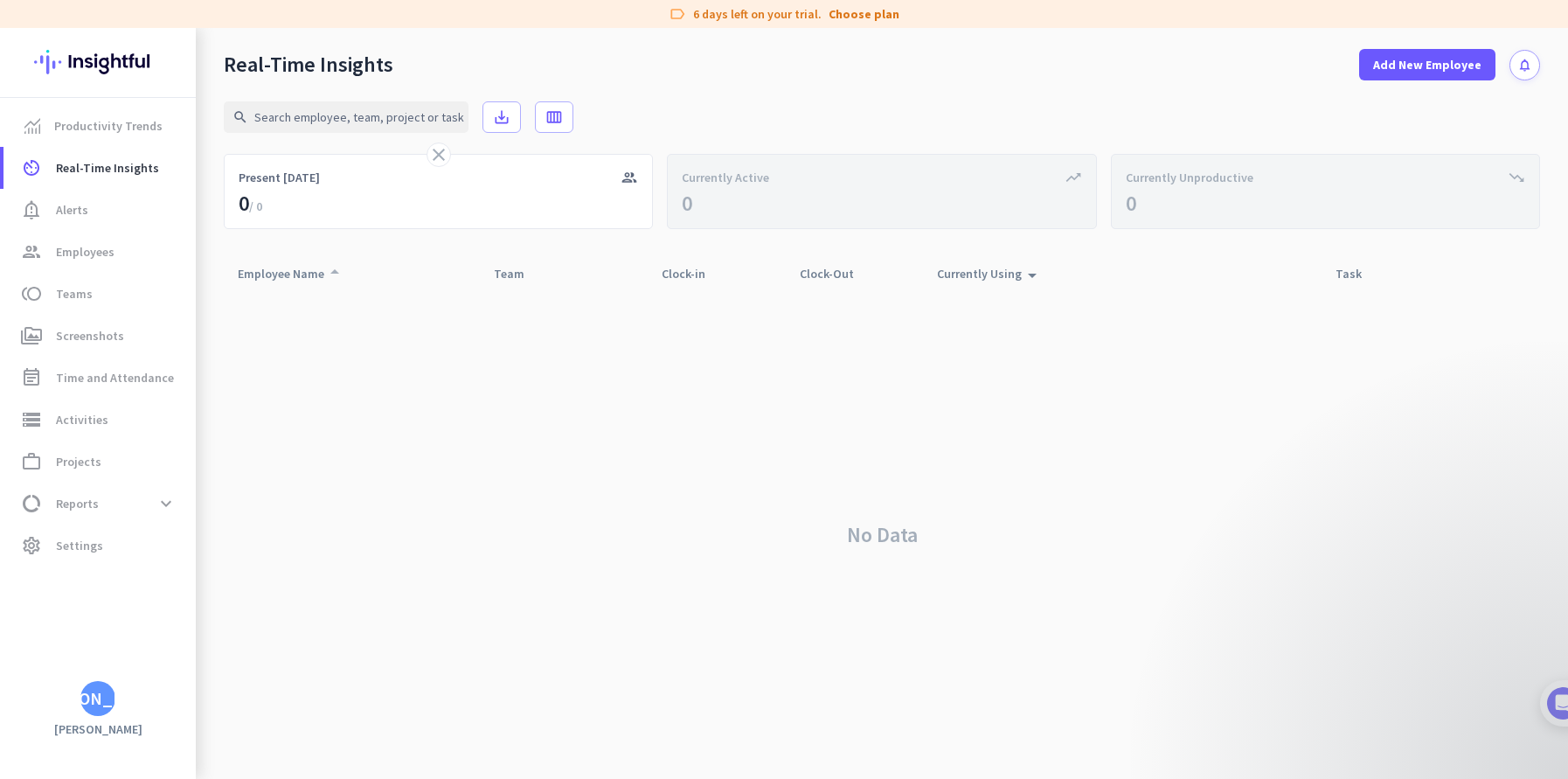
click at [343, 277] on icon "arrow_drop_up" at bounding box center [334, 271] width 21 height 21
click at [1422, 61] on span "Add New Employee" at bounding box center [1427, 64] width 108 height 17
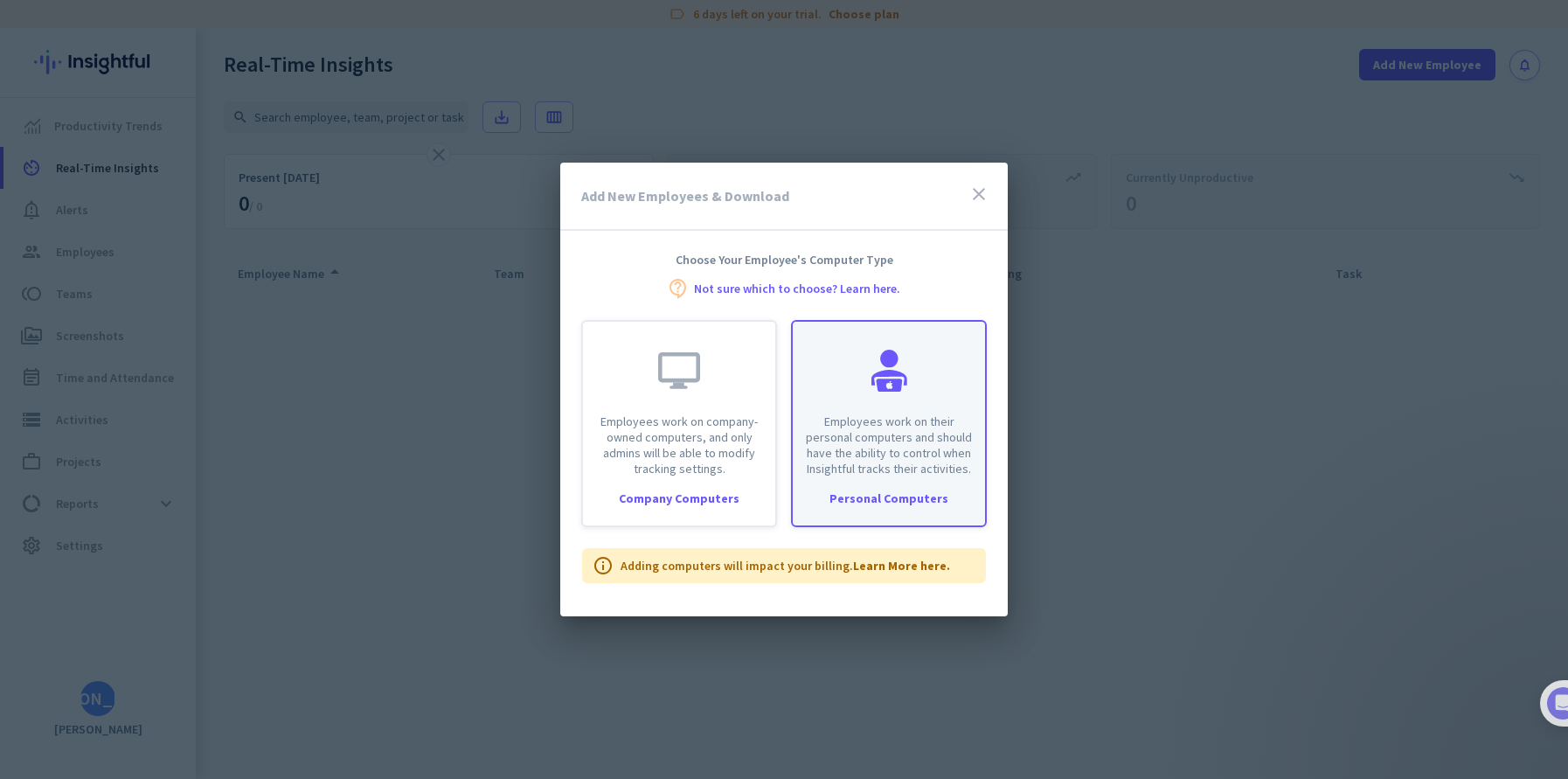
click at [942, 380] on div "Employees work on their personal computers and should have the ability to contr…" at bounding box center [889, 399] width 192 height 155
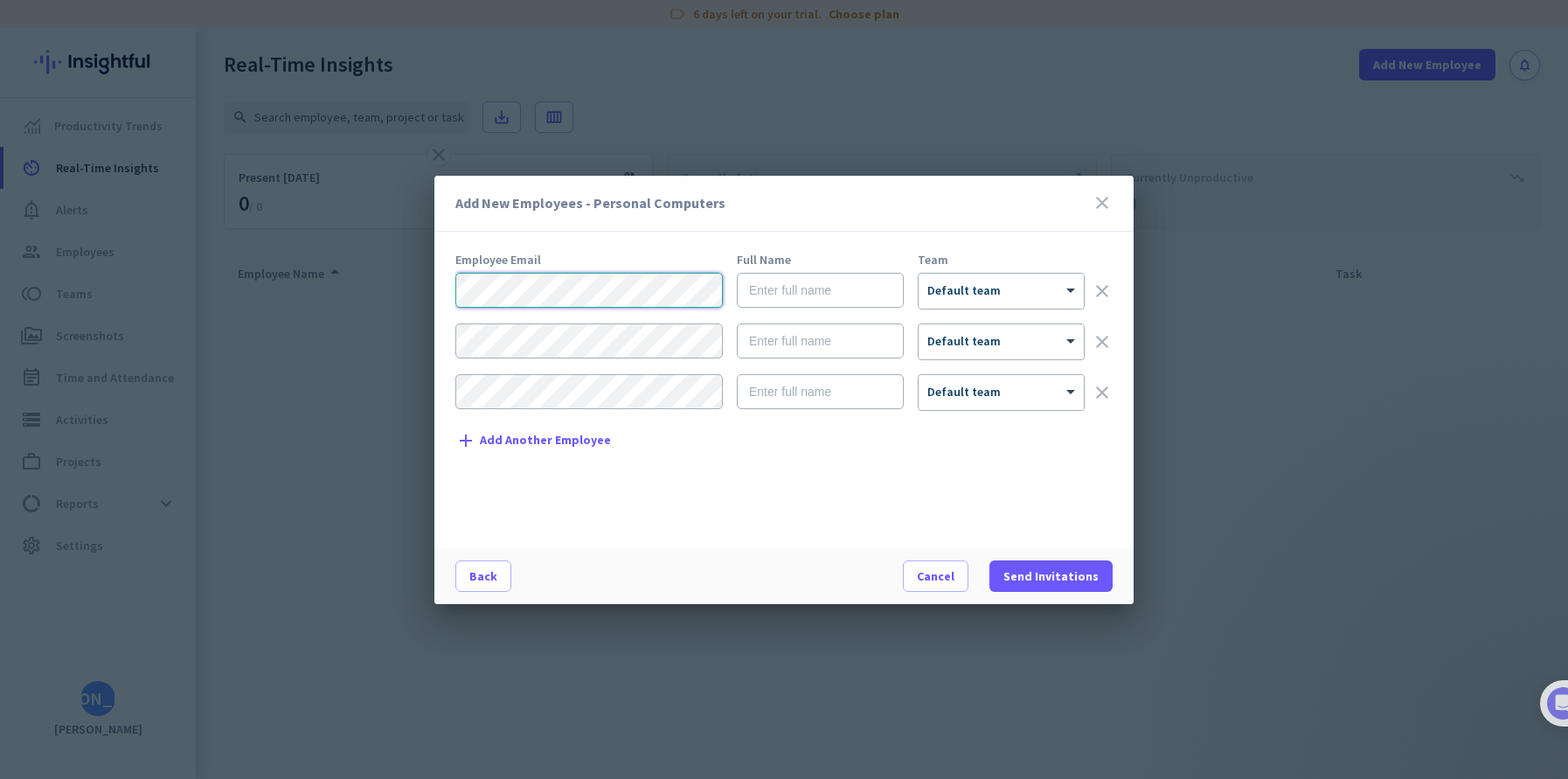
click at [157, 225] on div "Add New Employees - Personal Computers close Employee Email Full Name Team × De…" at bounding box center [784, 390] width 1568 height 779
click at [816, 299] on input "text" at bounding box center [820, 290] width 167 height 35
click at [816, 298] on input "[PERSON_NAME]" at bounding box center [820, 290] width 167 height 35
type input "[PERSON_NAME]"
click at [1048, 301] on div "× Default team" at bounding box center [1000, 291] width 165 height 35
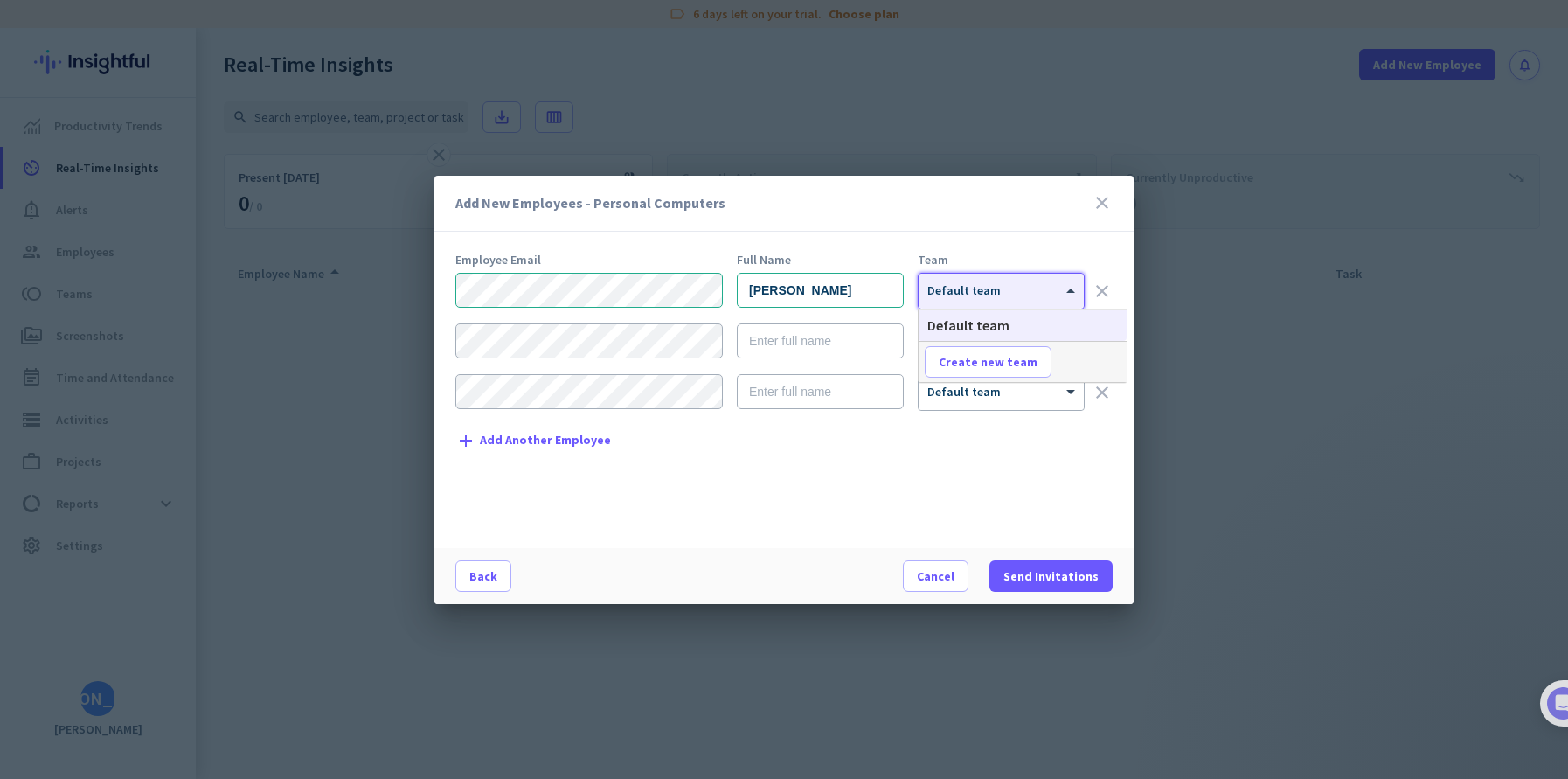
click at [1030, 233] on div "Add New Employees - Personal Computers close Employee Email Full Name Team [PER…" at bounding box center [784, 390] width 699 height 428
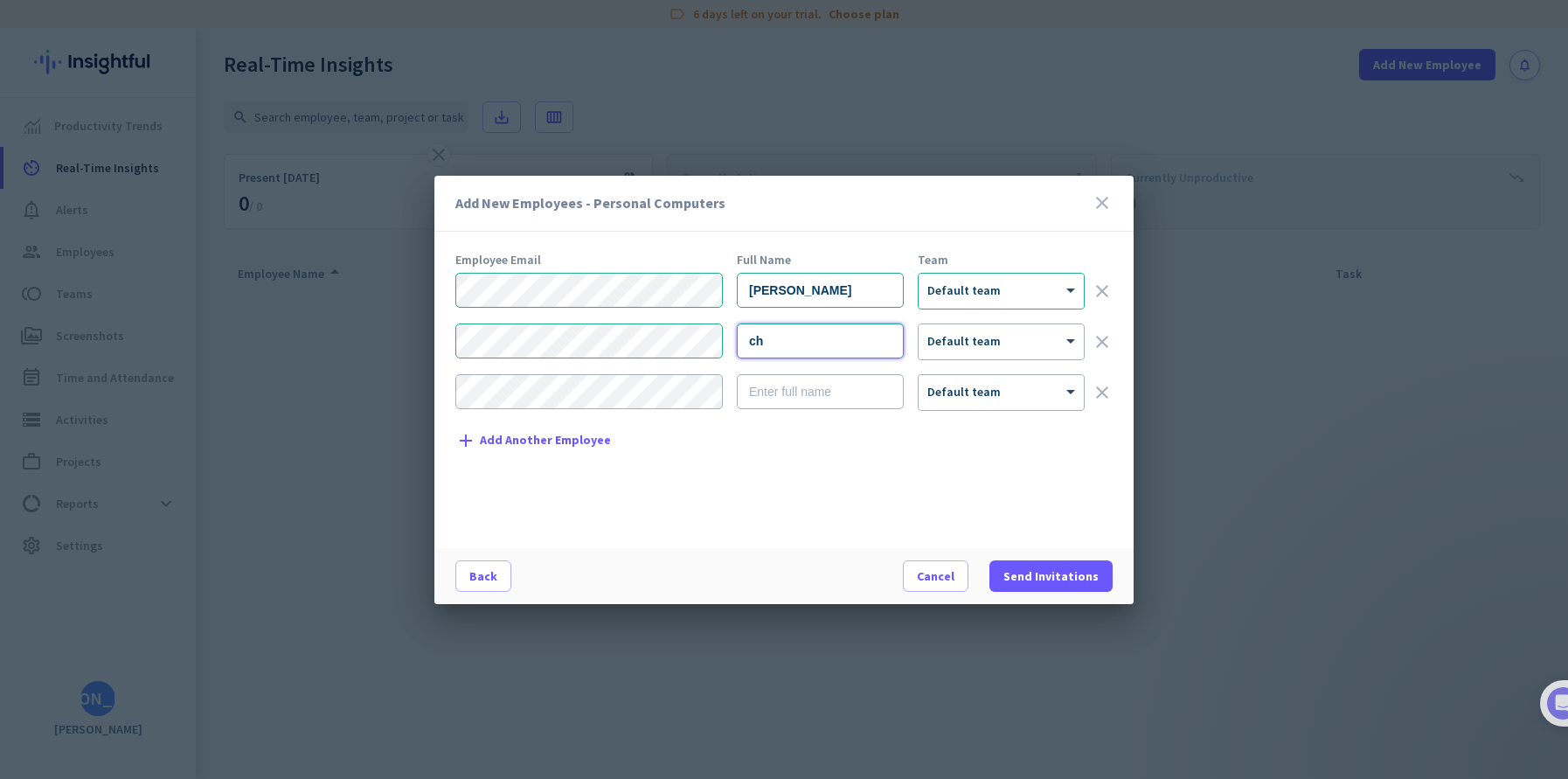
type input "c"
type input "[PERSON_NAME]"
click at [999, 344] on div "× Default team" at bounding box center [989, 342] width 143 height 14
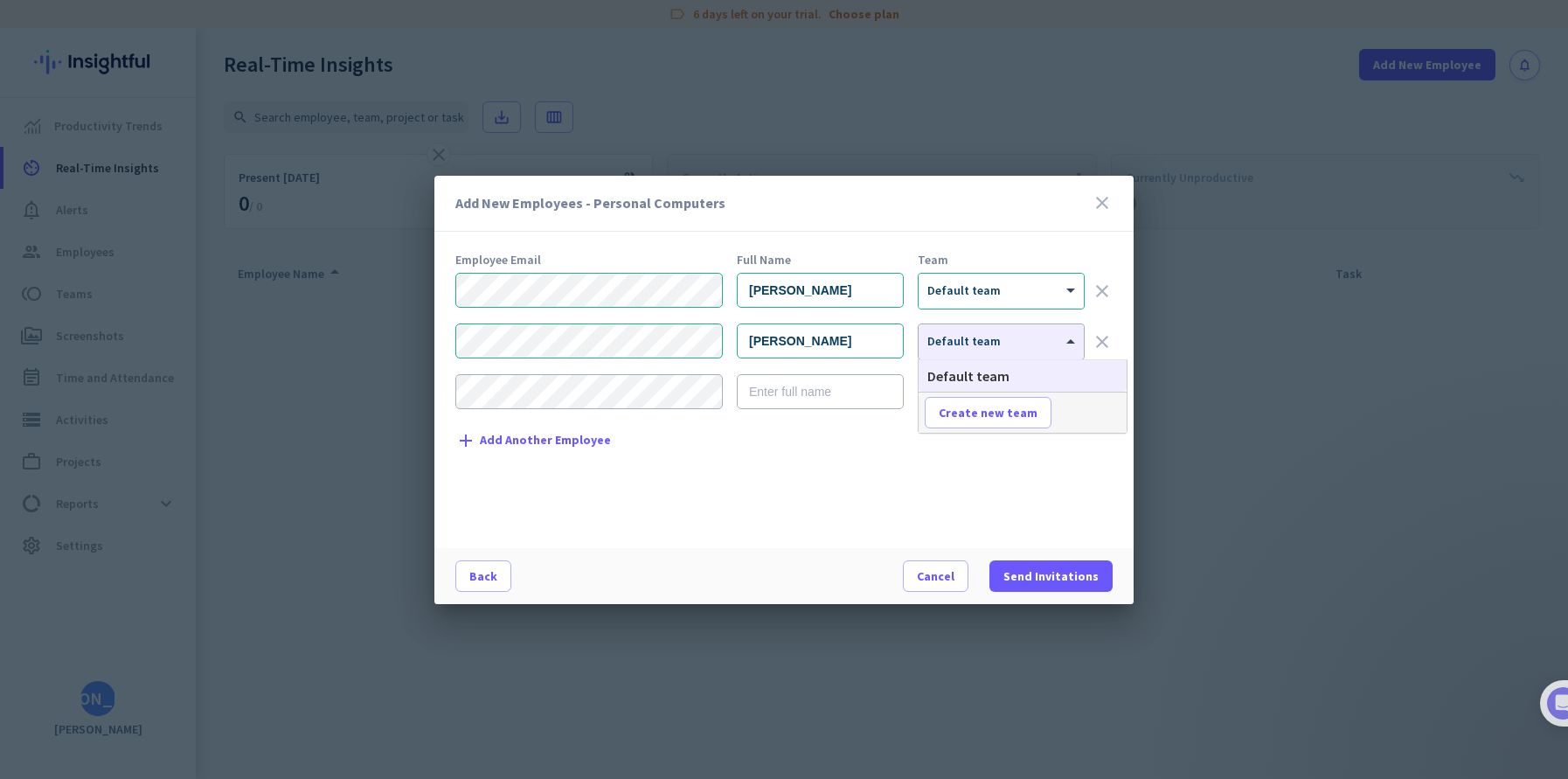
click at [854, 458] on div "Employee Email Full Name Team [PERSON_NAME] × Default team clear [PERSON_NAME] …" at bounding box center [790, 391] width 671 height 277
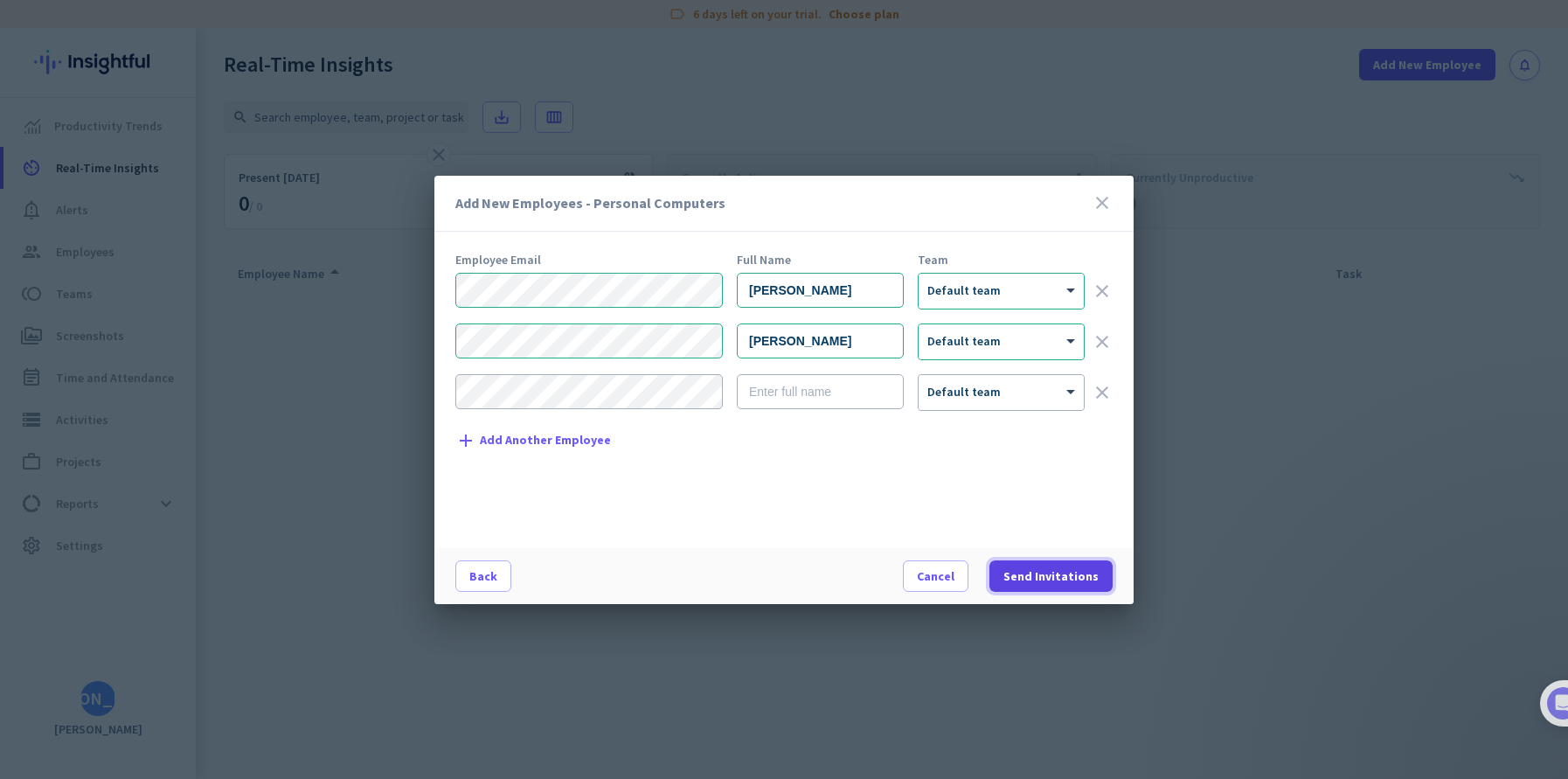
click at [1054, 582] on span "Send Invitations" at bounding box center [1052, 576] width 96 height 17
click at [288, 344] on div "Add New Employees - Personal Computers close Employee Email Full Name Team [PER…" at bounding box center [784, 390] width 1568 height 779
click at [1066, 590] on span at bounding box center [1051, 576] width 123 height 42
click at [901, 467] on div "Employee Email Full Name Team [PERSON_NAME] × Default team clear [PERSON_NAME] …" at bounding box center [790, 391] width 671 height 277
click at [1053, 569] on span "Send Invitations" at bounding box center [1052, 576] width 96 height 17
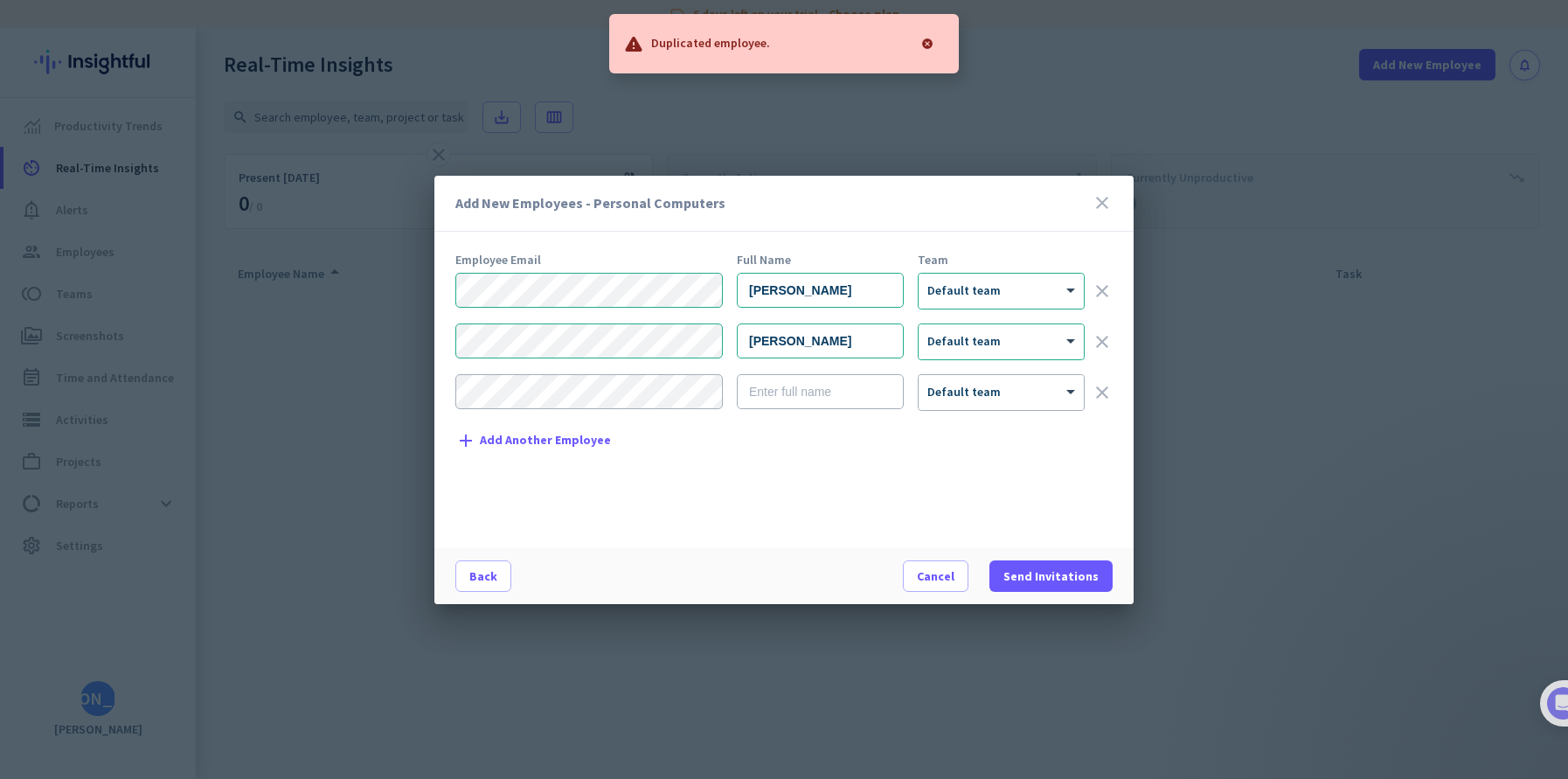
click at [930, 41] on div at bounding box center [927, 43] width 35 height 35
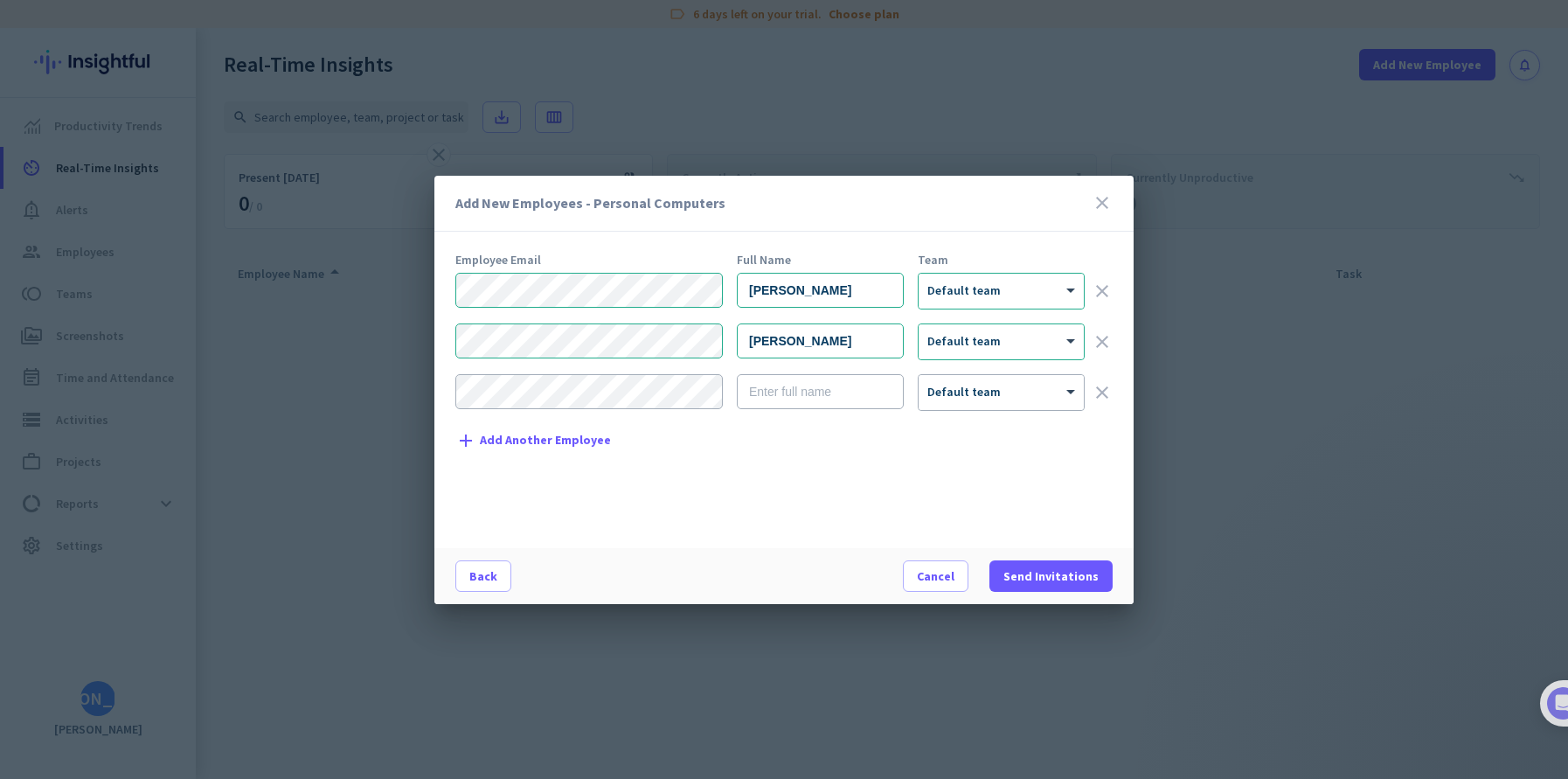
click at [1111, 290] on icon "clear" at bounding box center [1102, 290] width 21 height 21
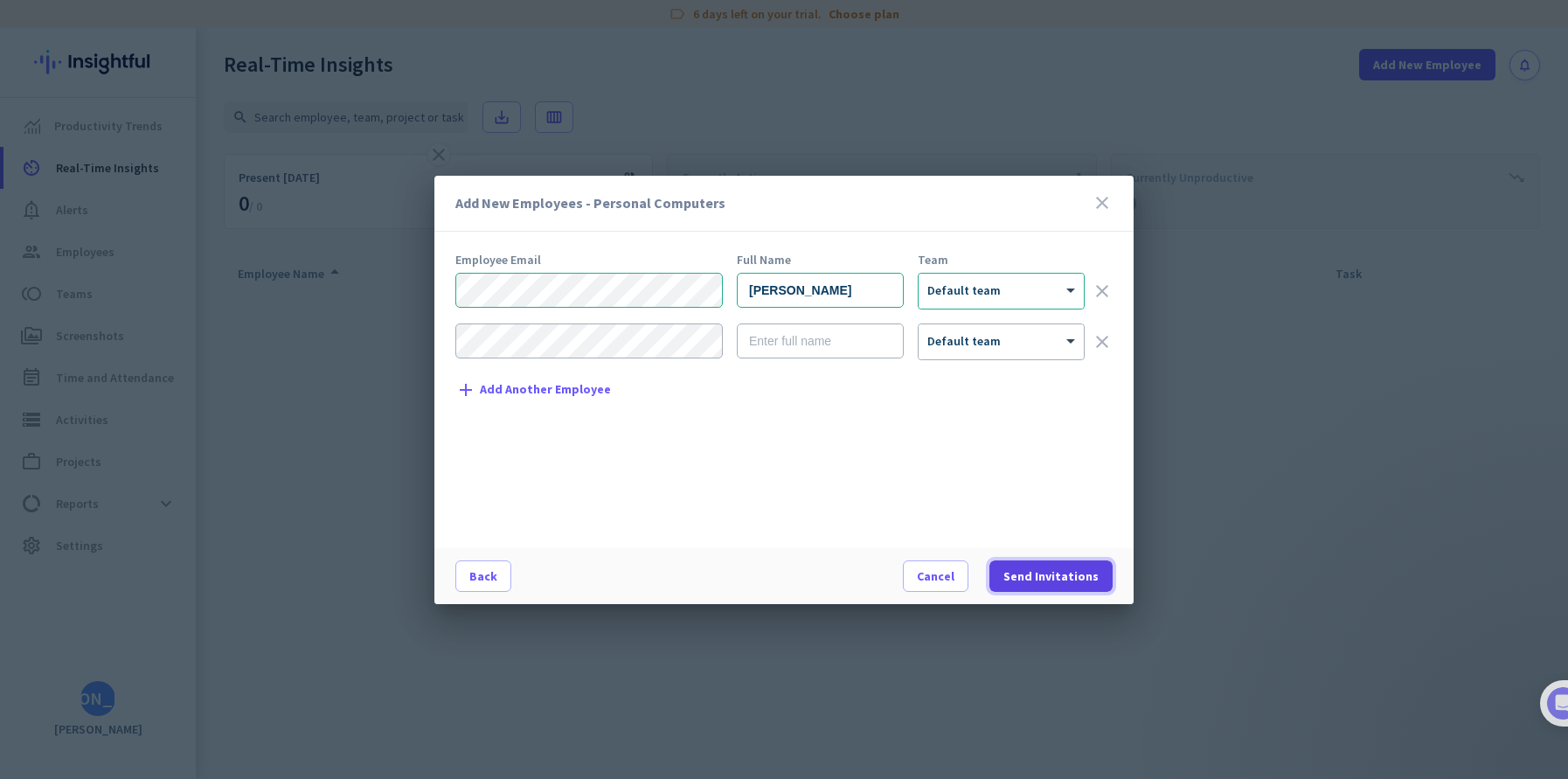
click at [1036, 573] on span "Send Invitations" at bounding box center [1052, 576] width 96 height 17
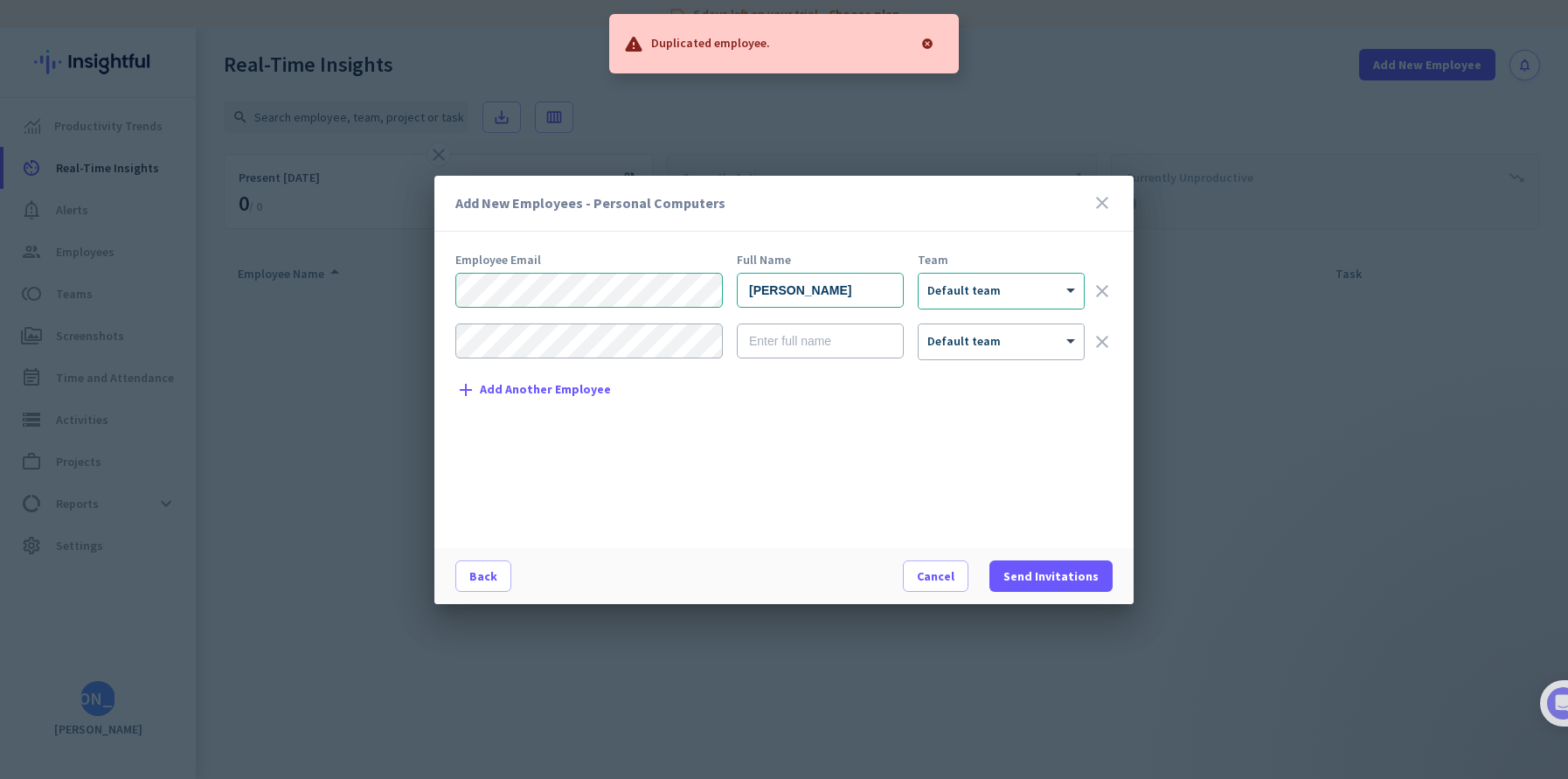
click at [783, 453] on div "Employee Email Full Name Team [PERSON_NAME] × Default team clear × Default team…" at bounding box center [790, 391] width 671 height 277
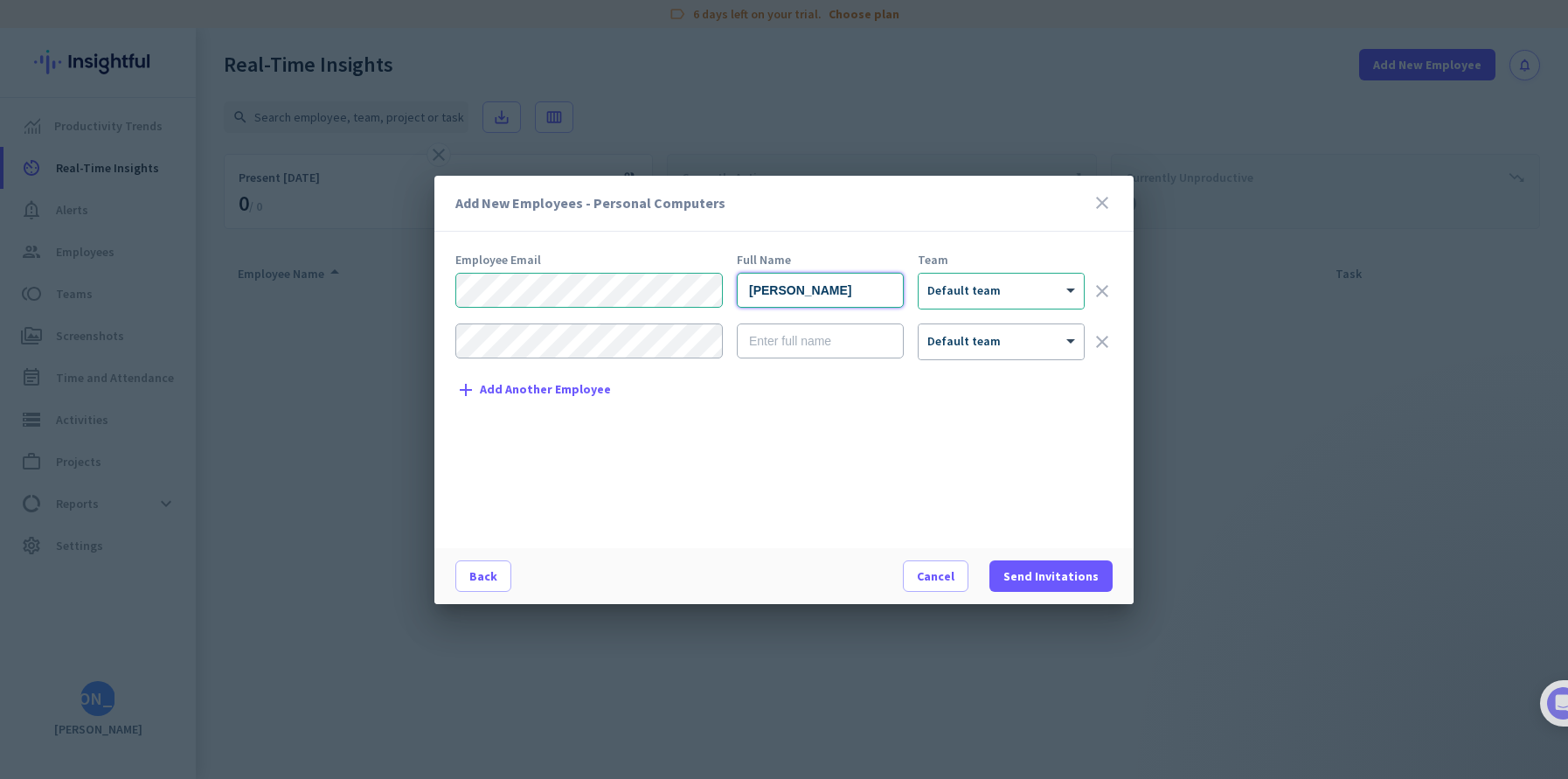
click at [855, 297] on input "[PERSON_NAME]" at bounding box center [820, 290] width 167 height 35
click at [1033, 427] on div "Employee Email Full Name Team [PERSON_NAME] × Default team clear × Default team…" at bounding box center [790, 391] width 671 height 277
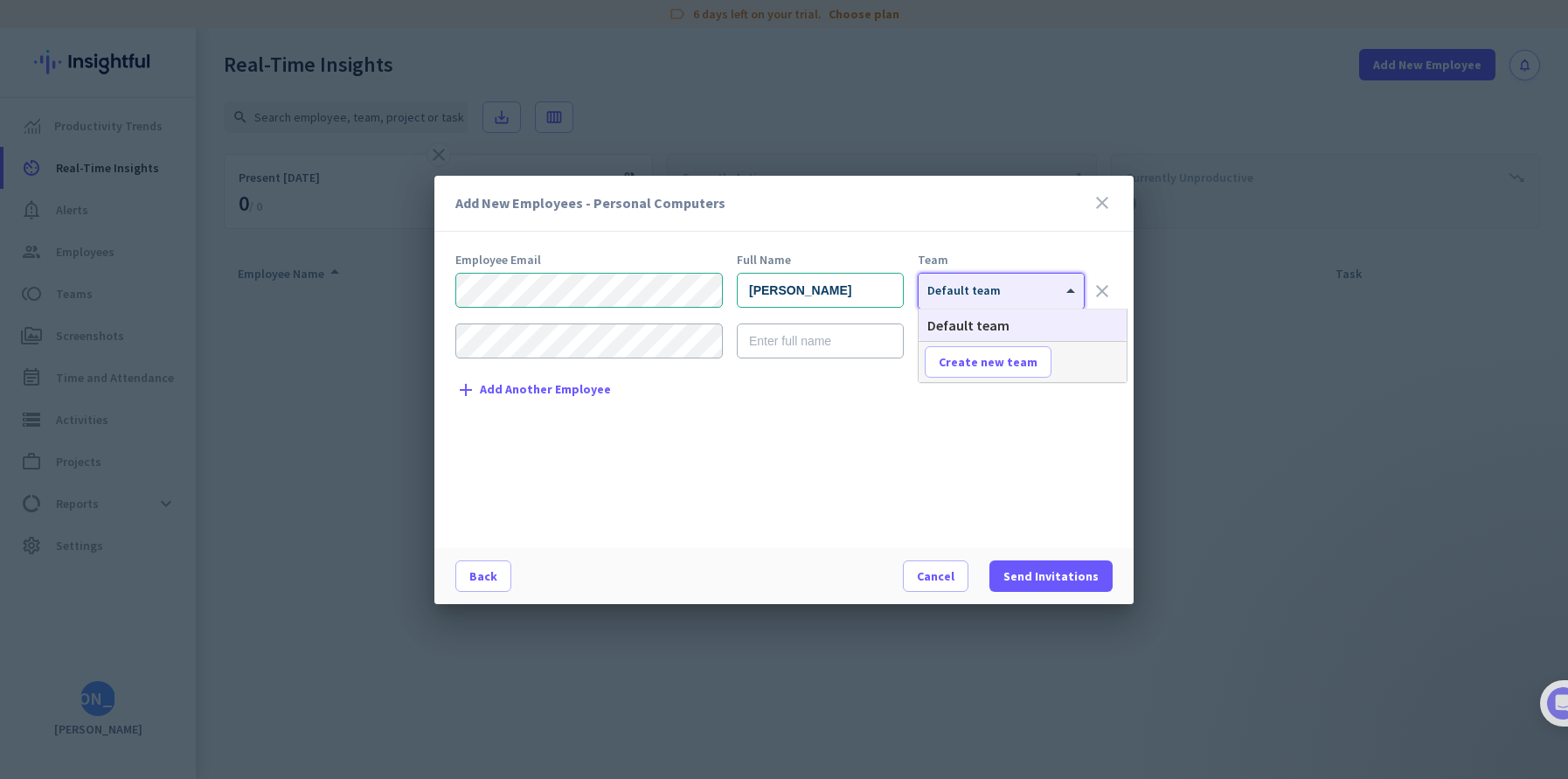
click at [994, 289] on div at bounding box center [1000, 285] width 165 height 14
click at [985, 358] on span "Create new team" at bounding box center [989, 362] width 99 height 17
click at [1013, 370] on input "text" at bounding box center [989, 362] width 130 height 32
click at [1118, 362] on span at bounding box center [1092, 362] width 54 height 42
click at [1072, 360] on span at bounding box center [1092, 362] width 54 height 42
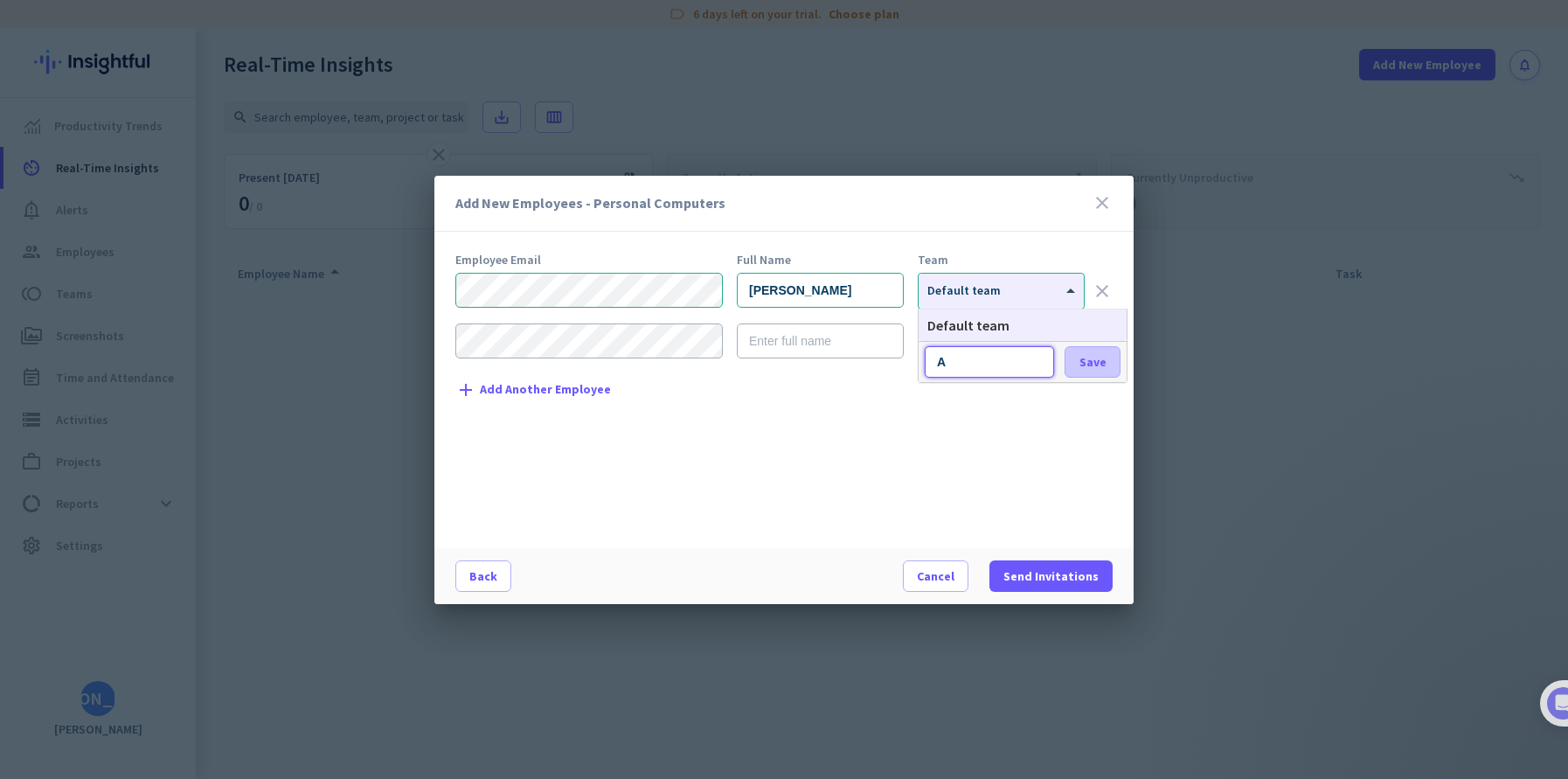
click at [1077, 368] on span at bounding box center [1092, 362] width 54 height 42
click at [996, 355] on input "A" at bounding box center [989, 362] width 130 height 32
type input "A"
click at [998, 453] on div "Employee Email Full Name Team [PERSON_NAME] × Default team clear × Default team…" at bounding box center [790, 391] width 671 height 277
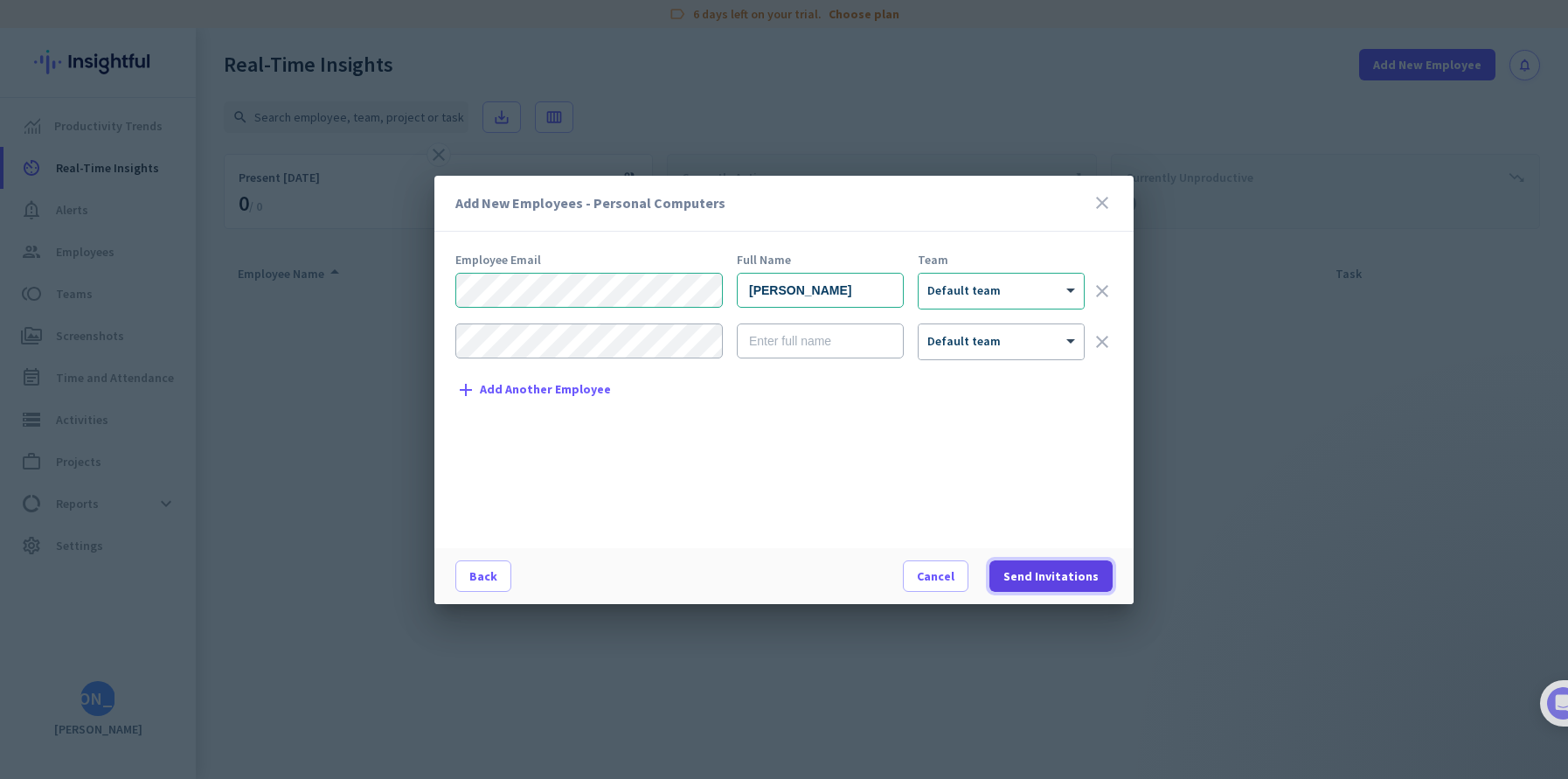
click at [1046, 572] on span "Send Invitations" at bounding box center [1052, 576] width 96 height 17
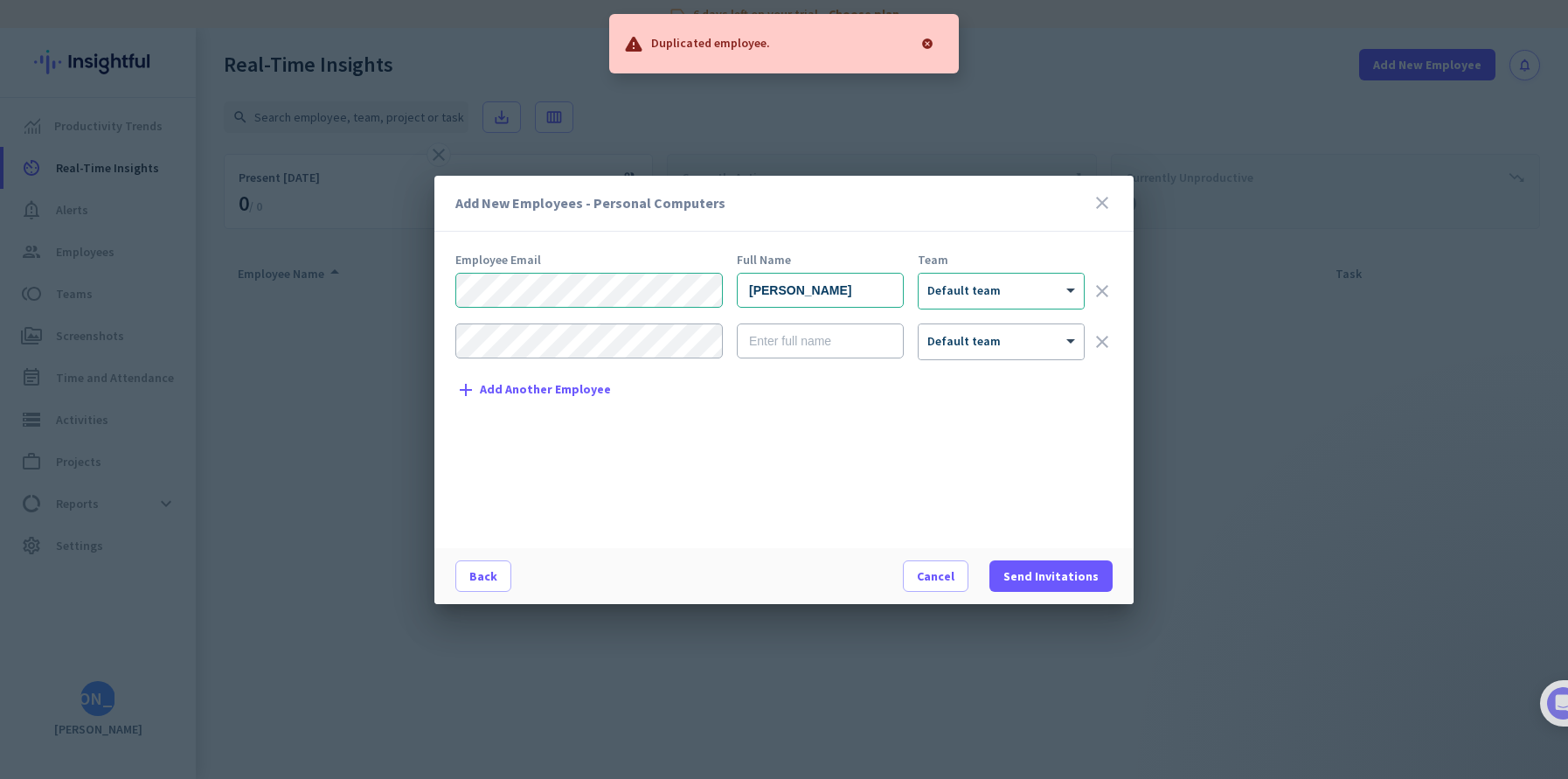
click at [863, 505] on div "Employee Email Full Name Team [PERSON_NAME] × Default team clear × Default team…" at bounding box center [790, 391] width 671 height 277
click at [930, 43] on div at bounding box center [927, 43] width 35 height 35
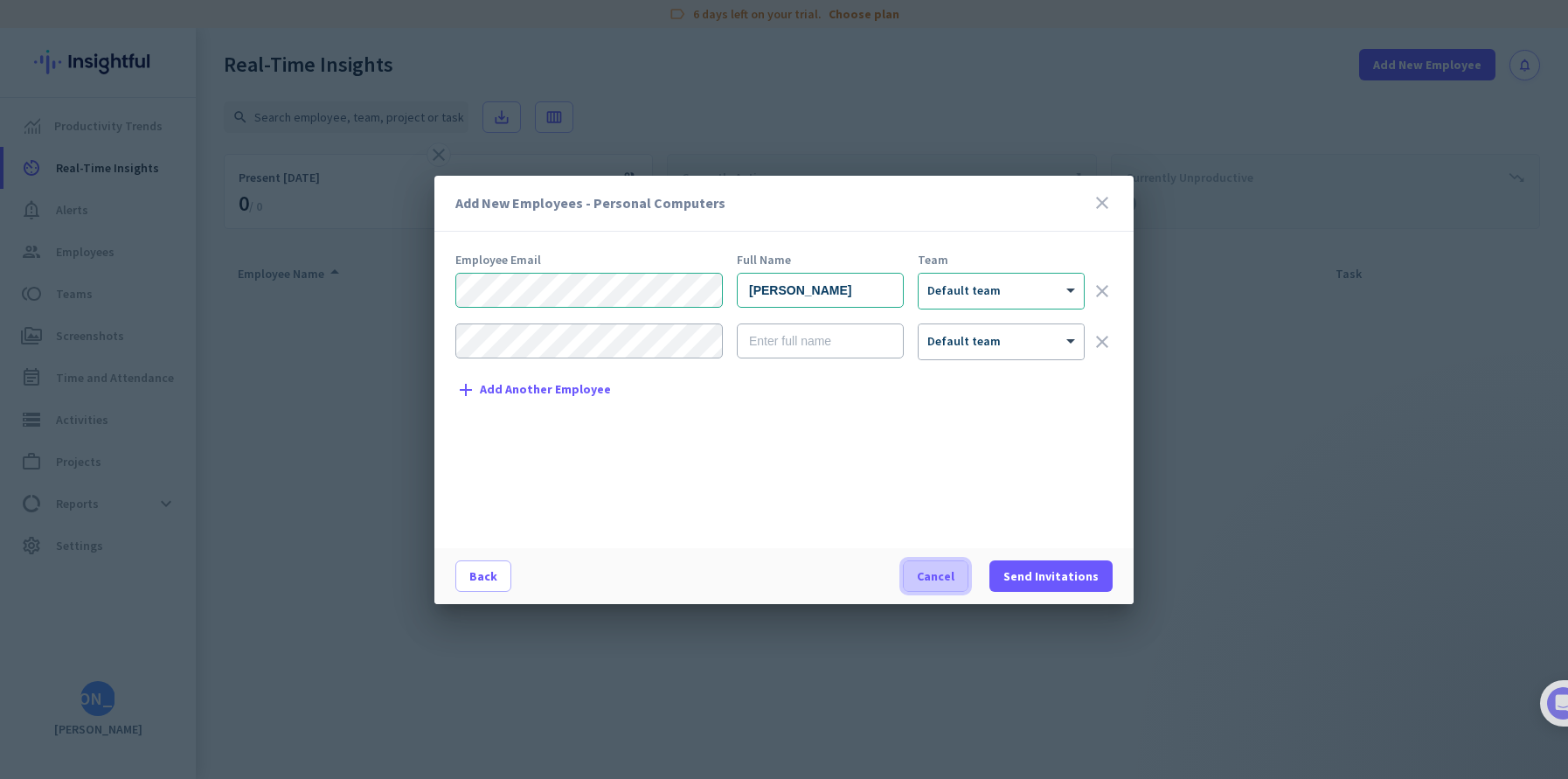
click at [941, 586] on span "button" at bounding box center [935, 576] width 64 height 42
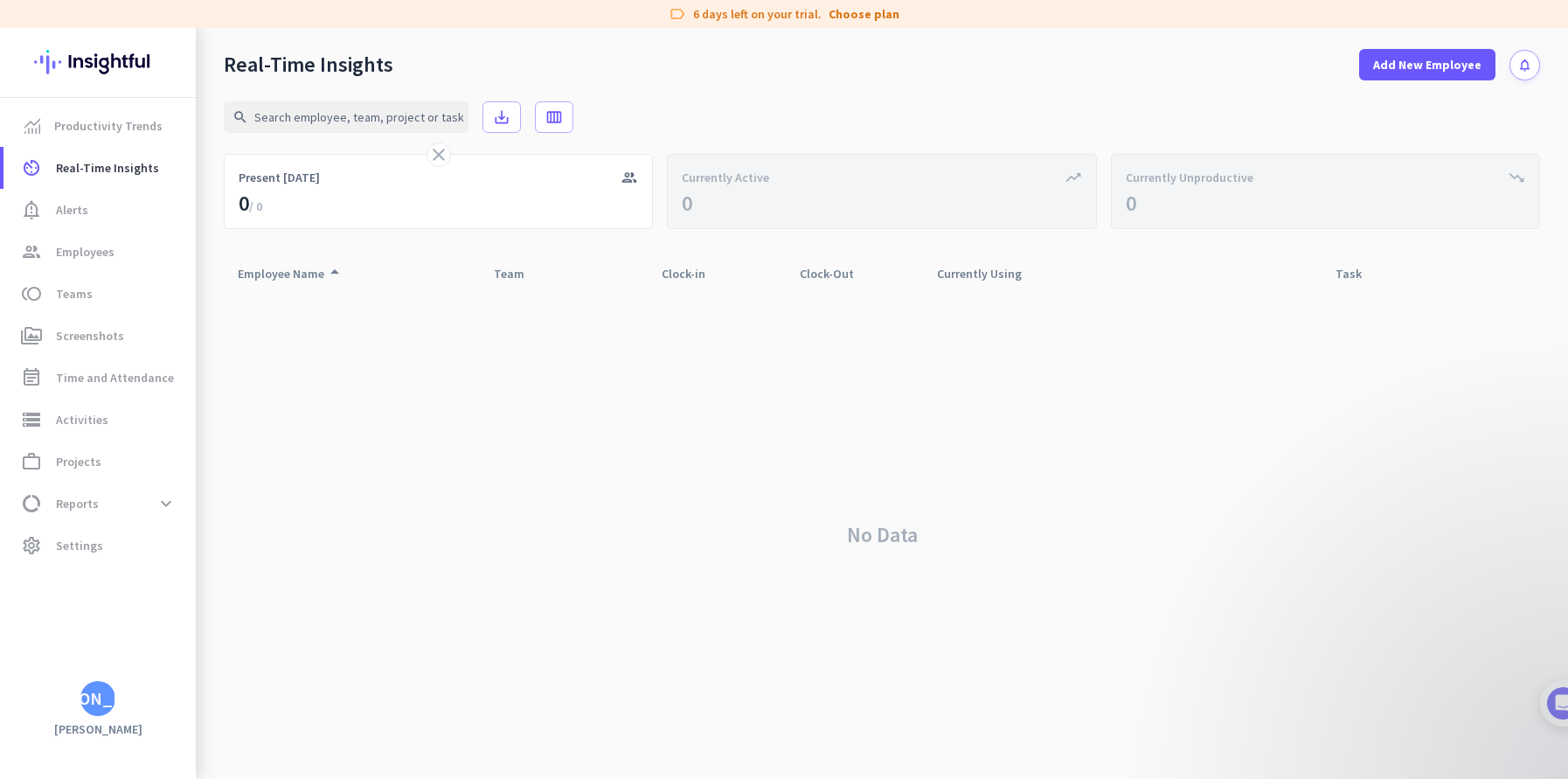
click at [656, 413] on div "No Data" at bounding box center [881, 535] width 1317 height 489
